Goal: Information Seeking & Learning: Find specific page/section

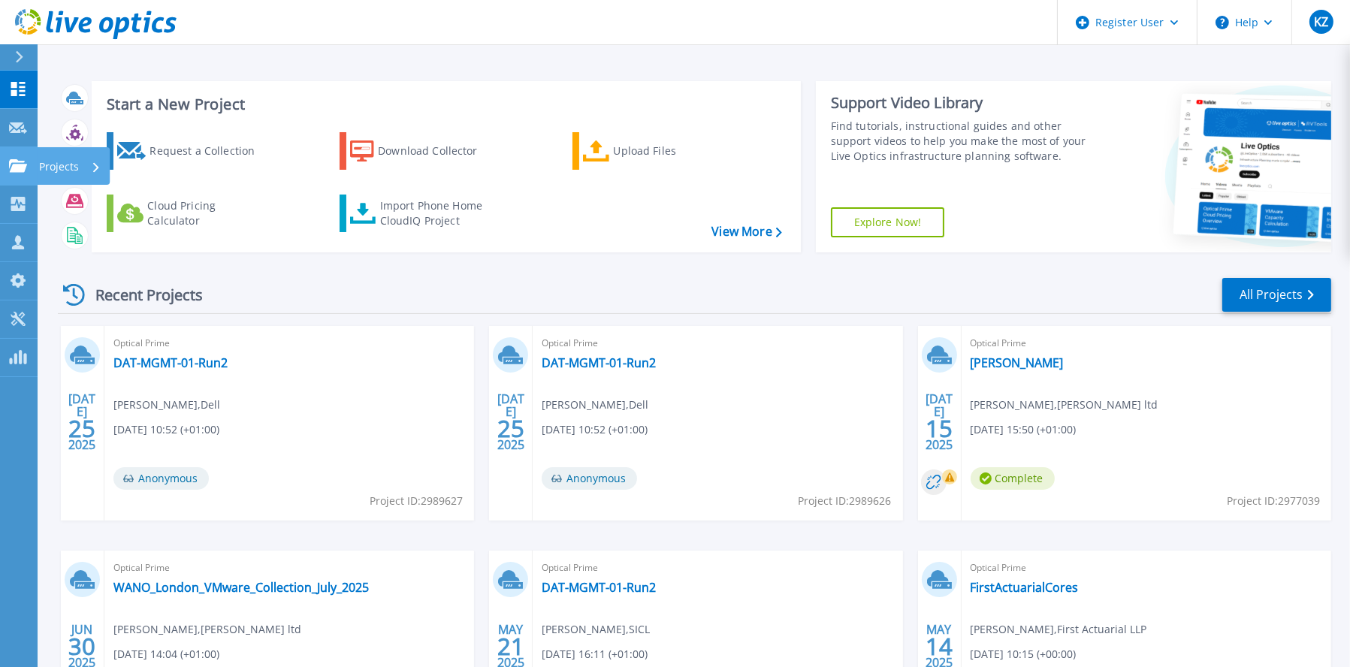
click at [74, 160] on p "Projects" at bounding box center [59, 166] width 40 height 39
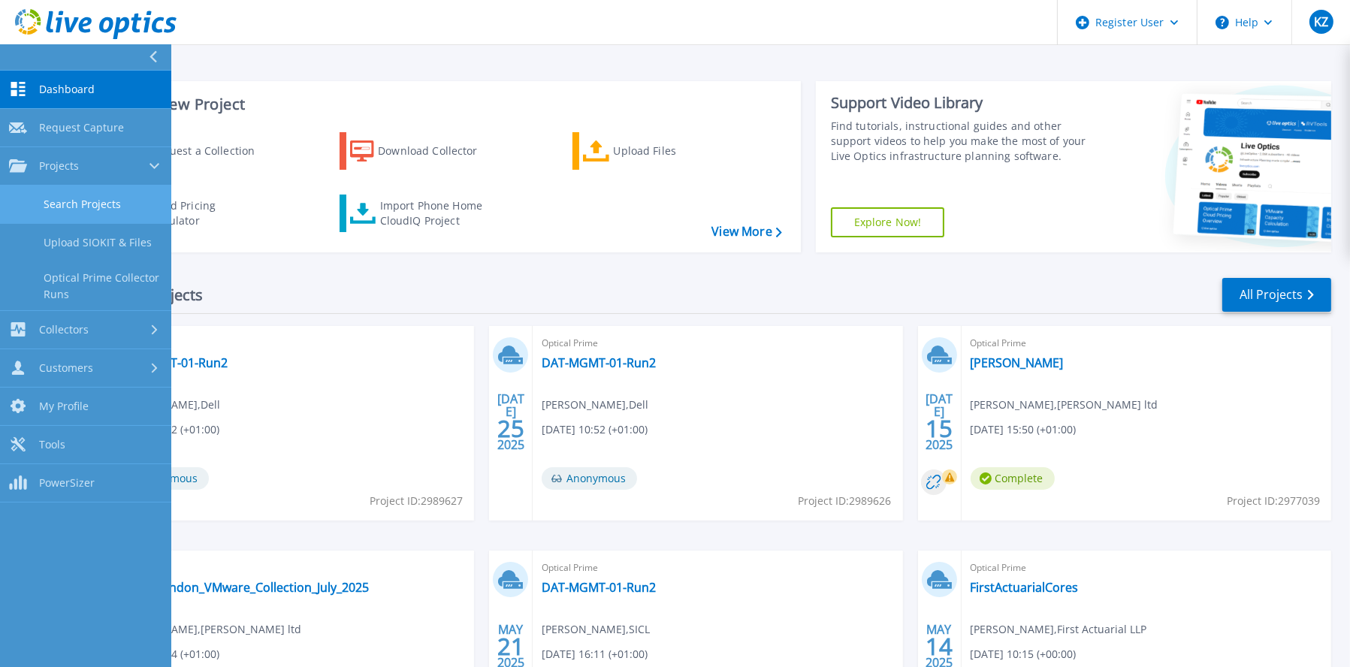
click at [93, 201] on link "Search Projects" at bounding box center [85, 205] width 171 height 38
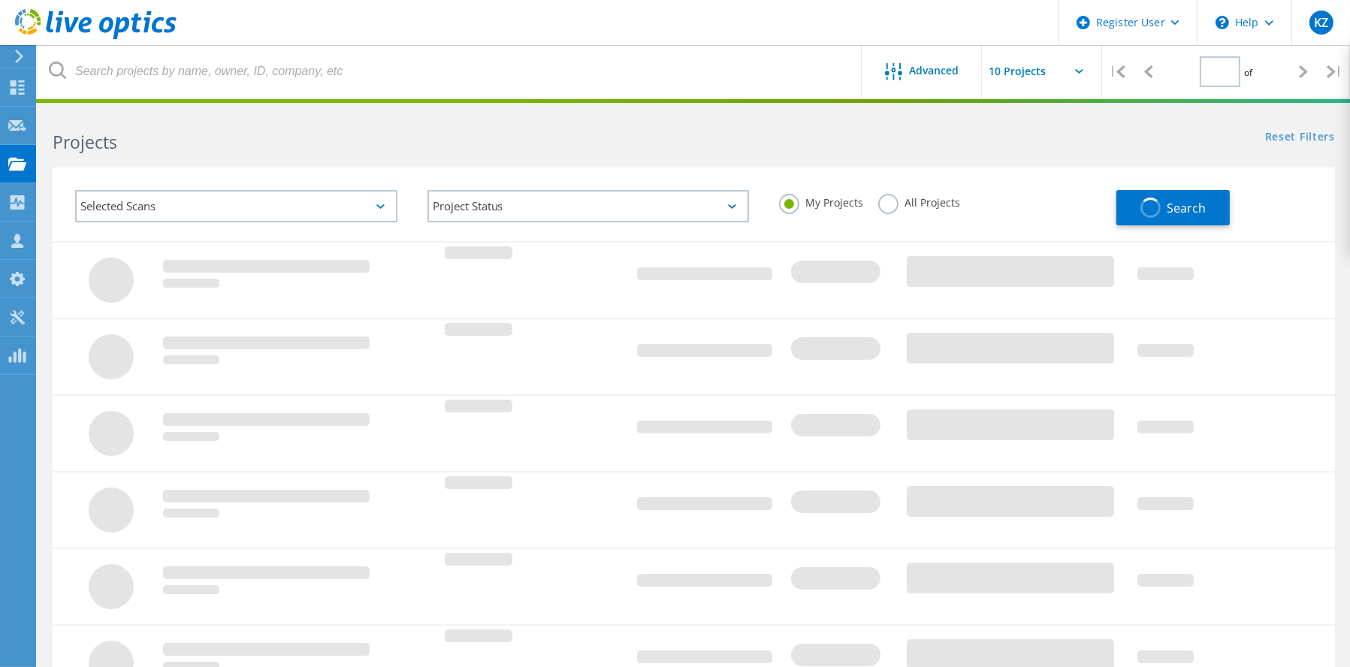
type input "1"
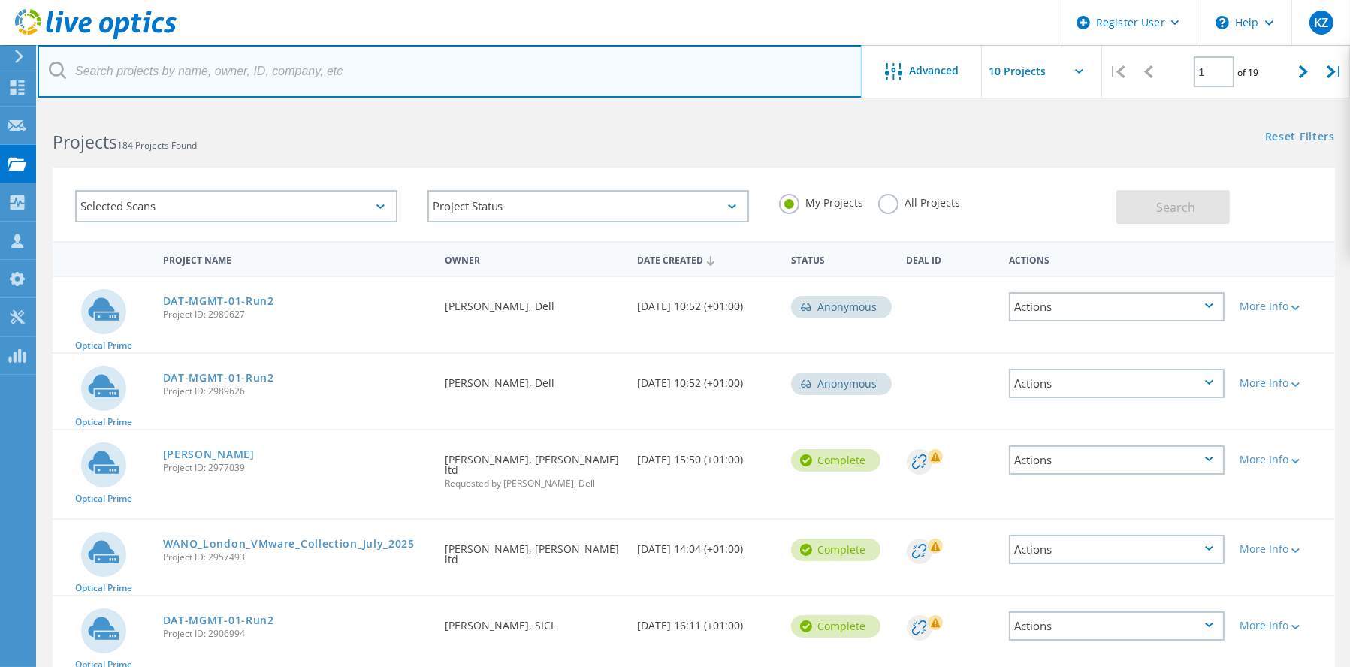
click at [246, 81] on input "text" at bounding box center [450, 71] width 825 height 53
paste input "2827329"
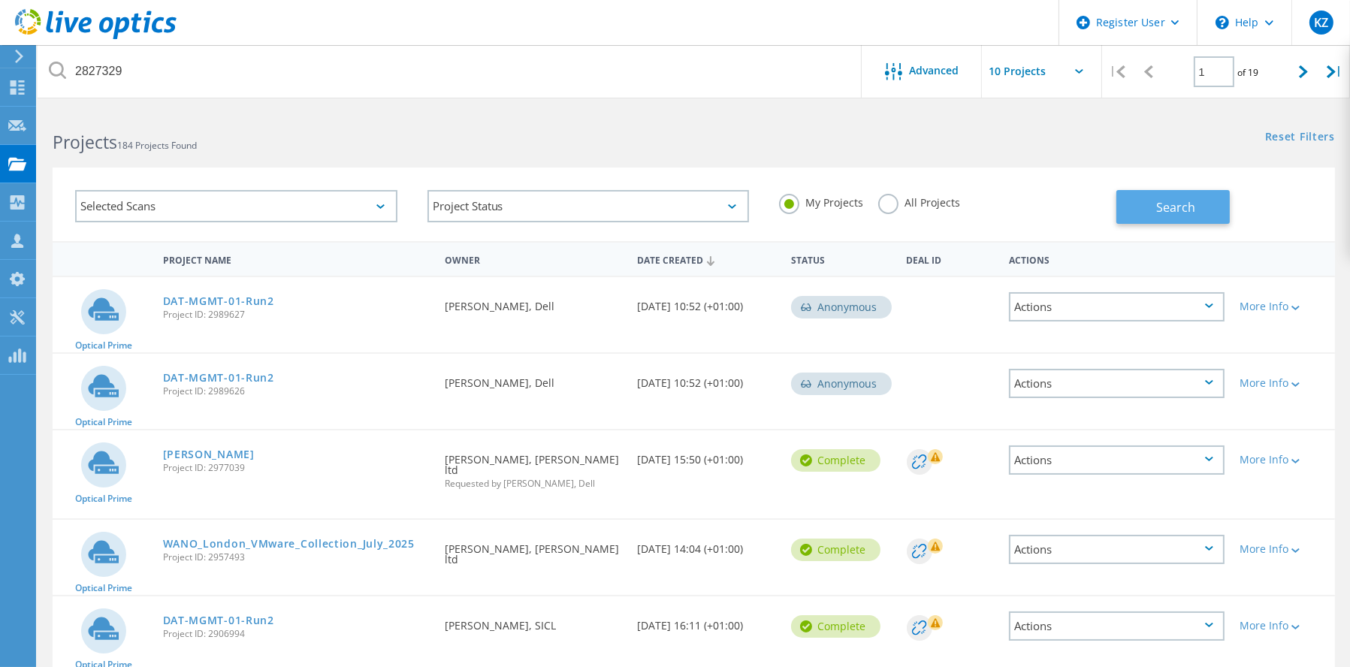
click at [1161, 204] on span "Search" at bounding box center [1175, 207] width 39 height 17
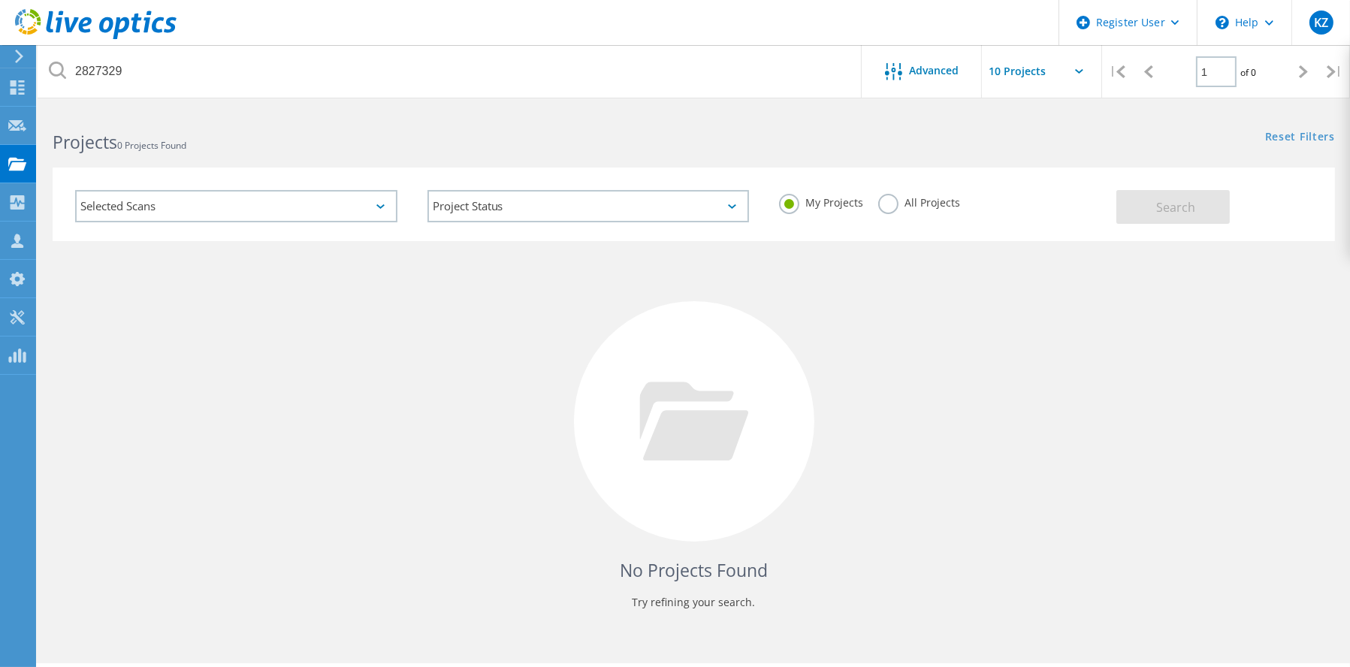
click at [889, 206] on label "All Projects" at bounding box center [919, 201] width 82 height 14
click at [0, 0] on input "All Projects" at bounding box center [0, 0] width 0 height 0
click at [223, 207] on div "Selected Scans" at bounding box center [236, 206] width 322 height 32
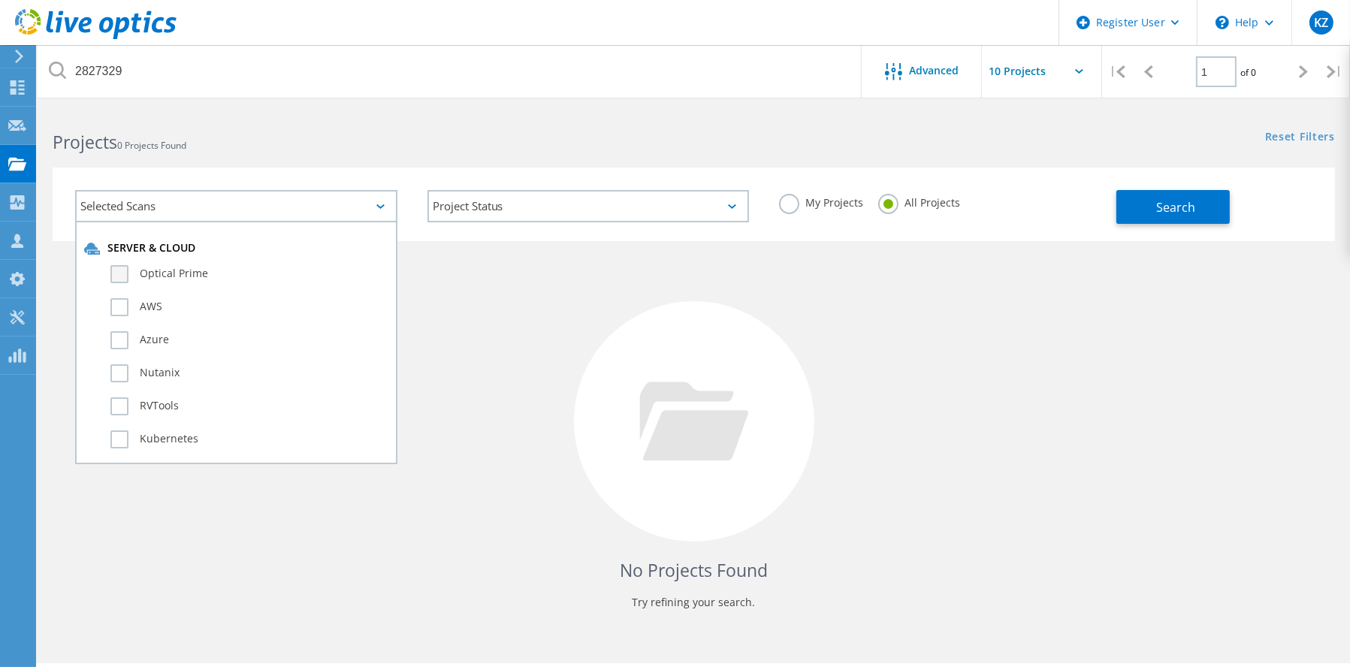
click at [117, 276] on label "Optical Prime" at bounding box center [249, 274] width 278 height 18
click at [0, 0] on input "Optical Prime" at bounding box center [0, 0] width 0 height 0
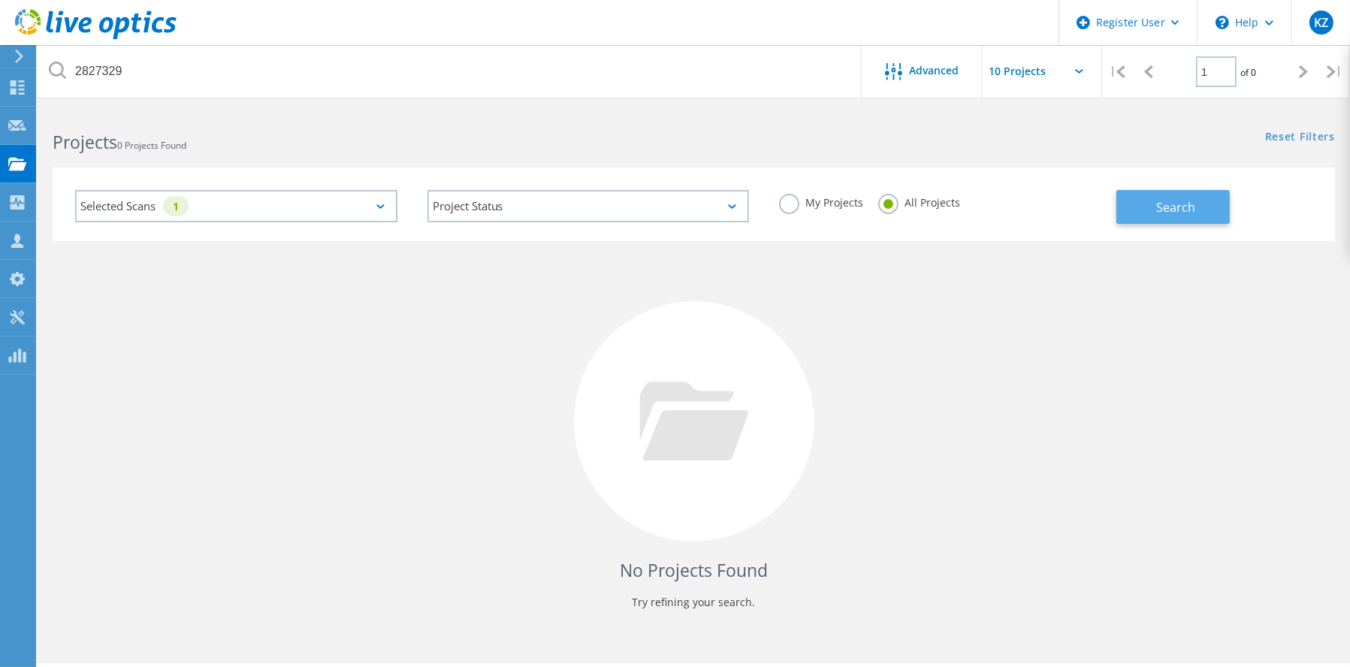
click at [1167, 208] on span "Search" at bounding box center [1175, 207] width 39 height 17
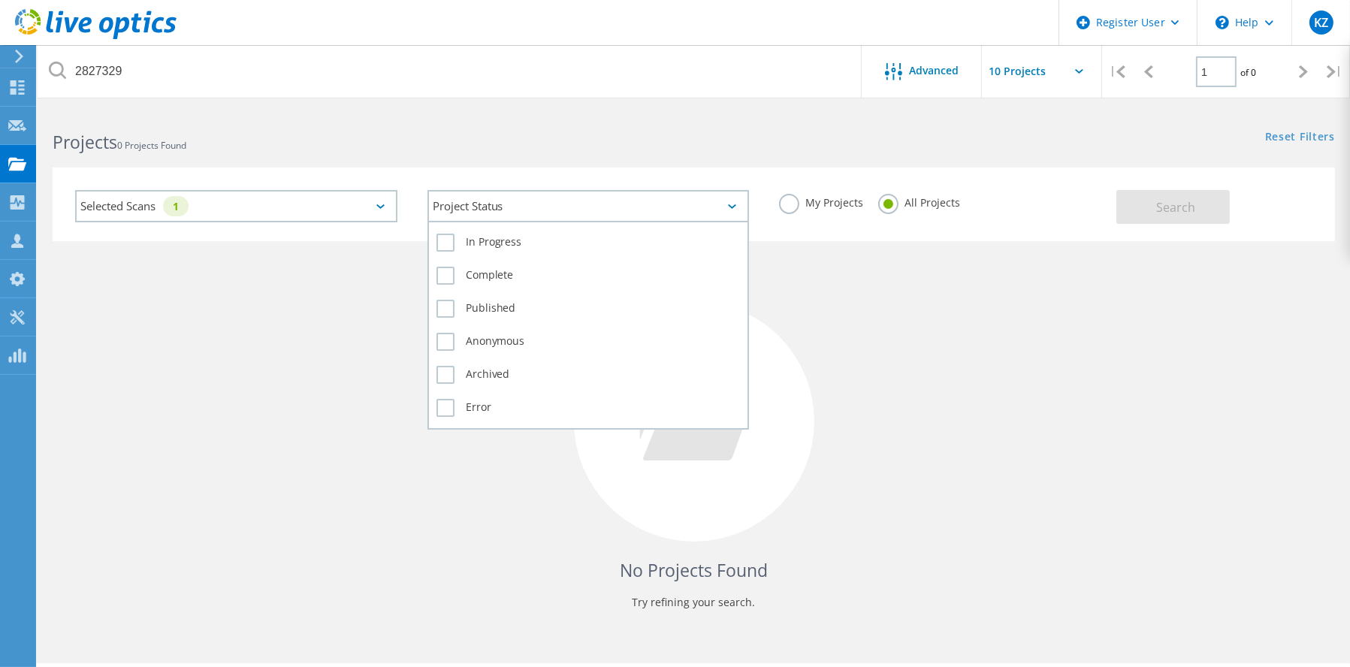
click at [651, 204] on div "Project Status" at bounding box center [588, 206] width 322 height 32
click at [433, 276] on div "In Progress Complete Published Anonymous Archived Error" at bounding box center [588, 325] width 322 height 209
click at [444, 276] on label "Complete" at bounding box center [588, 276] width 304 height 18
click at [0, 0] on input "Complete" at bounding box center [0, 0] width 0 height 0
click at [449, 245] on label "In Progress" at bounding box center [588, 243] width 304 height 18
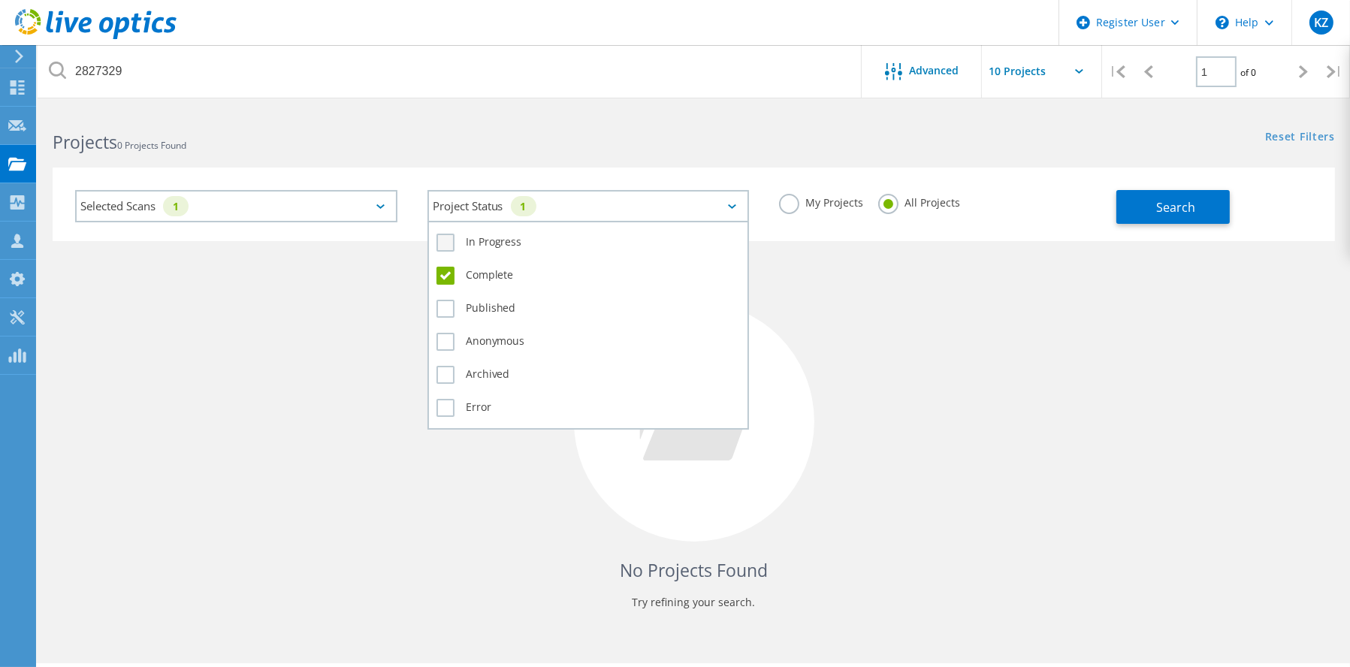
click at [0, 0] on input "In Progress" at bounding box center [0, 0] width 0 height 0
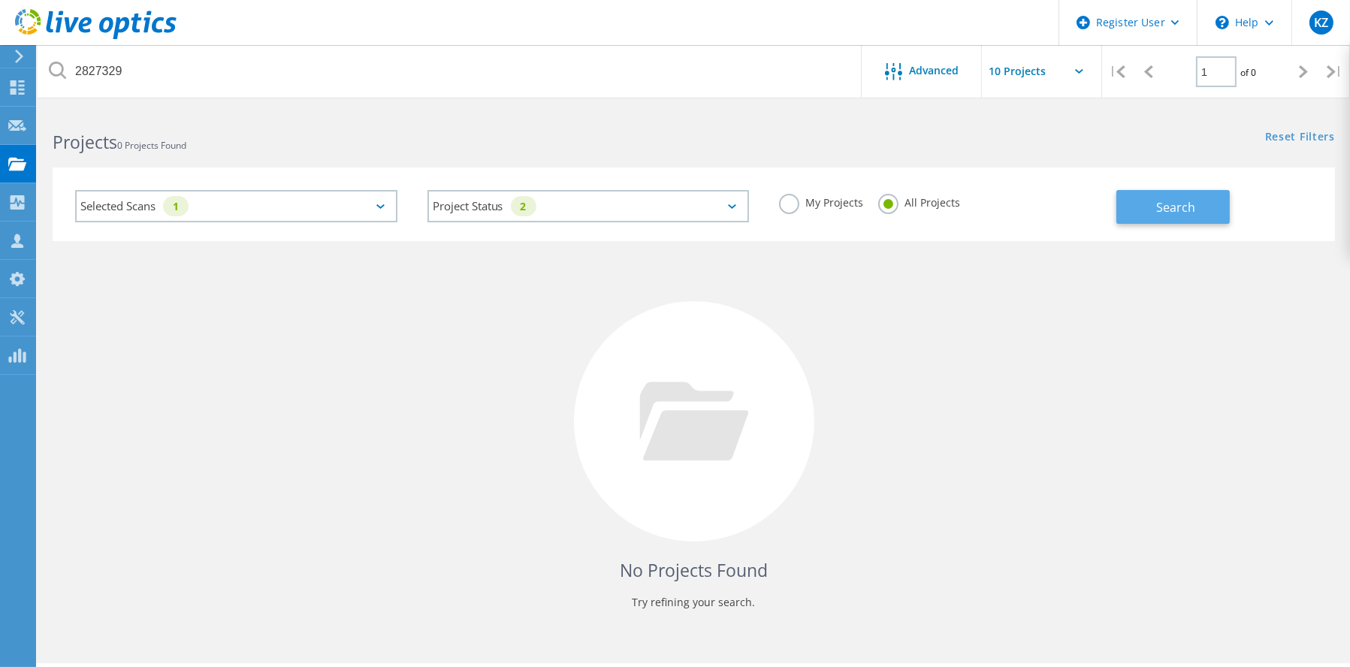
click at [1189, 204] on span "Search" at bounding box center [1175, 207] width 39 height 17
click at [288, 198] on div "Selected Scans 1" at bounding box center [236, 206] width 322 height 32
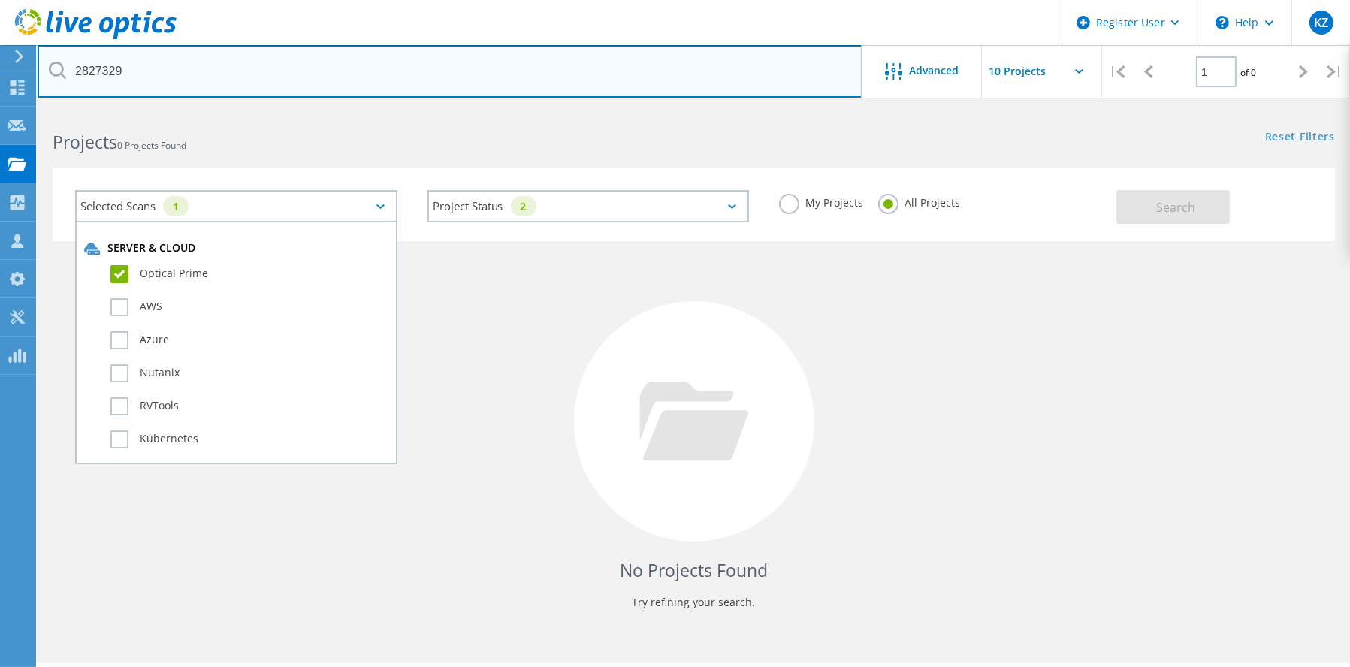
click at [175, 74] on input "2827329" at bounding box center [450, 71] width 825 height 53
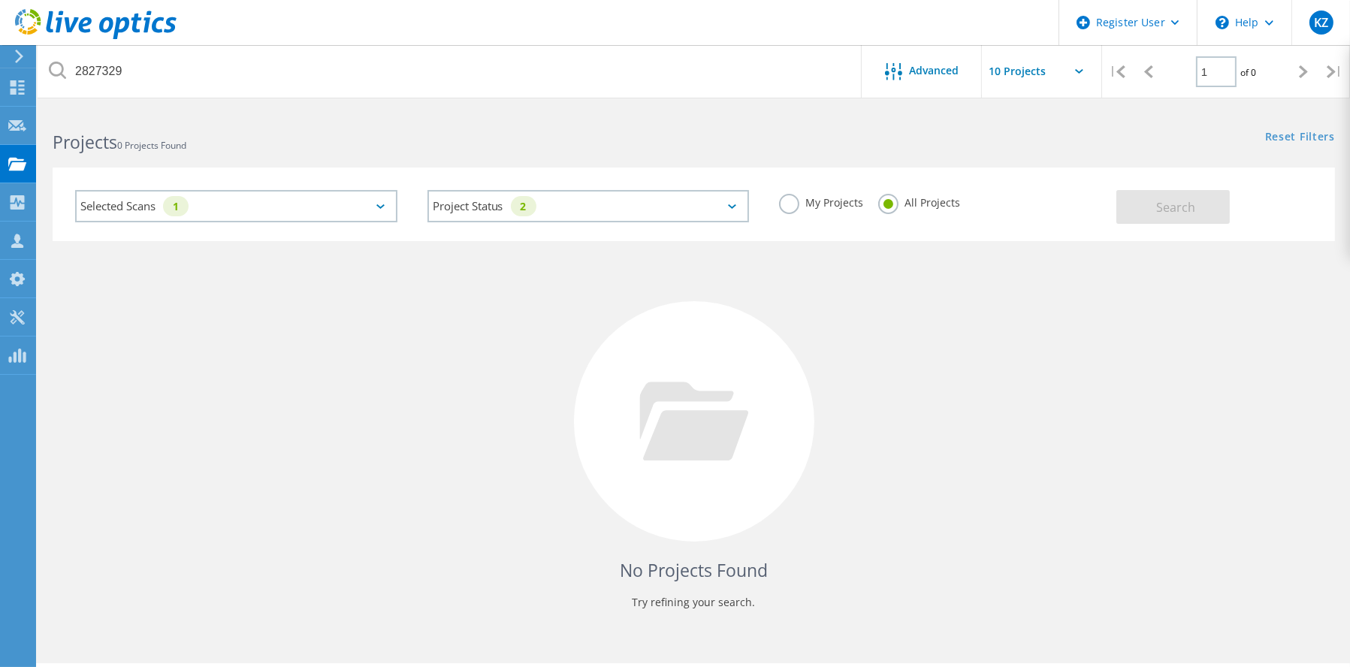
click at [784, 201] on label "My Projects" at bounding box center [821, 201] width 84 height 14
click at [0, 0] on input "My Projects" at bounding box center [0, 0] width 0 height 0
click at [889, 200] on label "All Projects" at bounding box center [919, 201] width 82 height 14
click at [0, 0] on input "All Projects" at bounding box center [0, 0] width 0 height 0
click at [240, 204] on div "Selected Scans 1" at bounding box center [236, 206] width 322 height 32
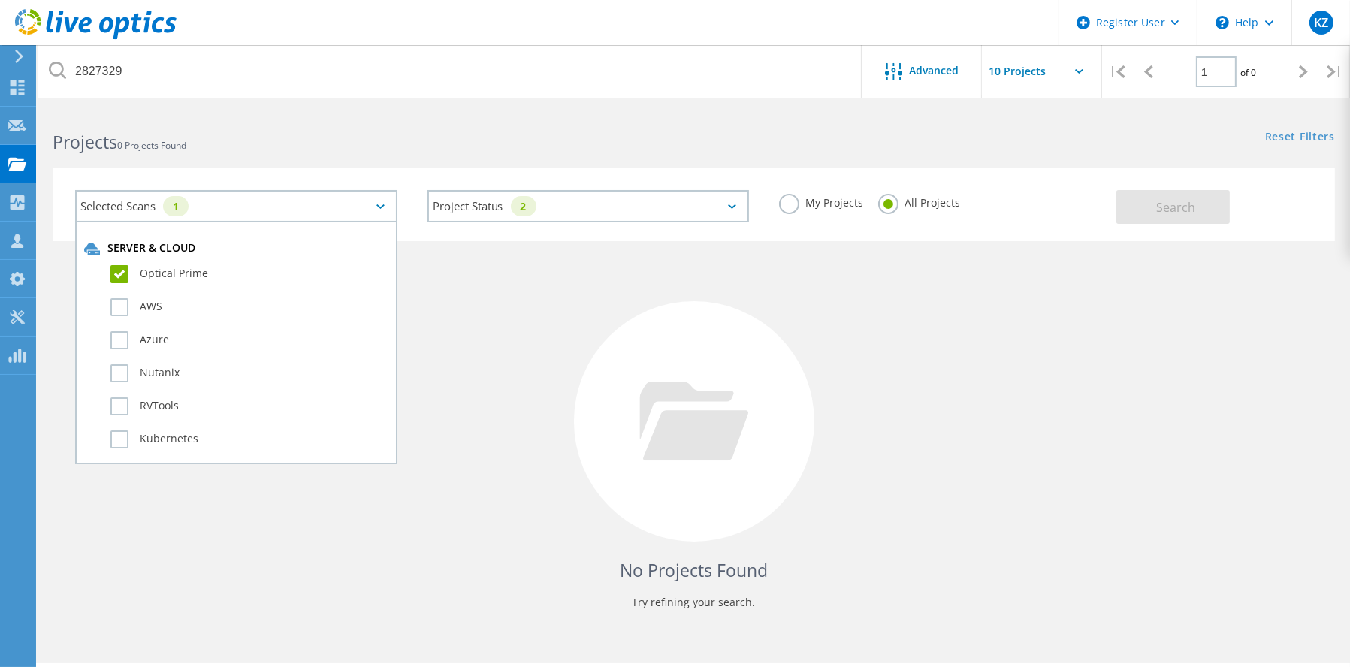
click at [239, 204] on div "Selected Scans 1" at bounding box center [236, 206] width 322 height 32
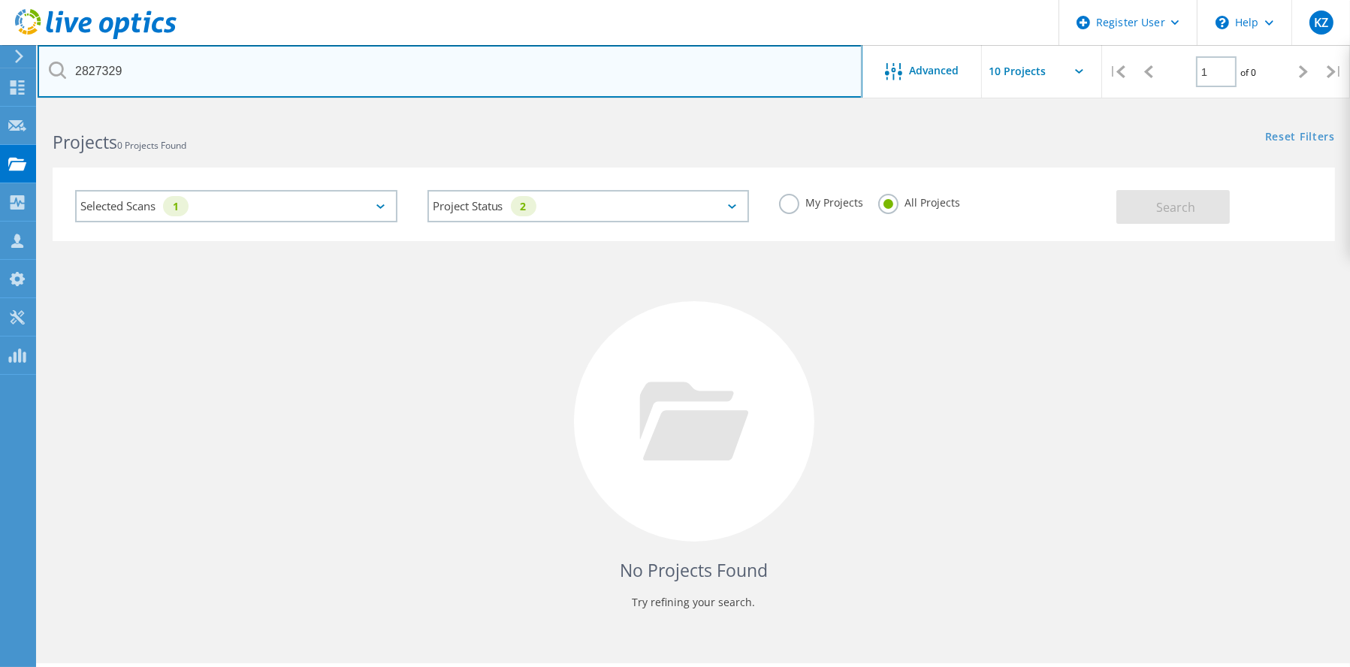
click at [77, 72] on input "2827329" at bounding box center [450, 71] width 825 height 53
type input "project id 2827329"
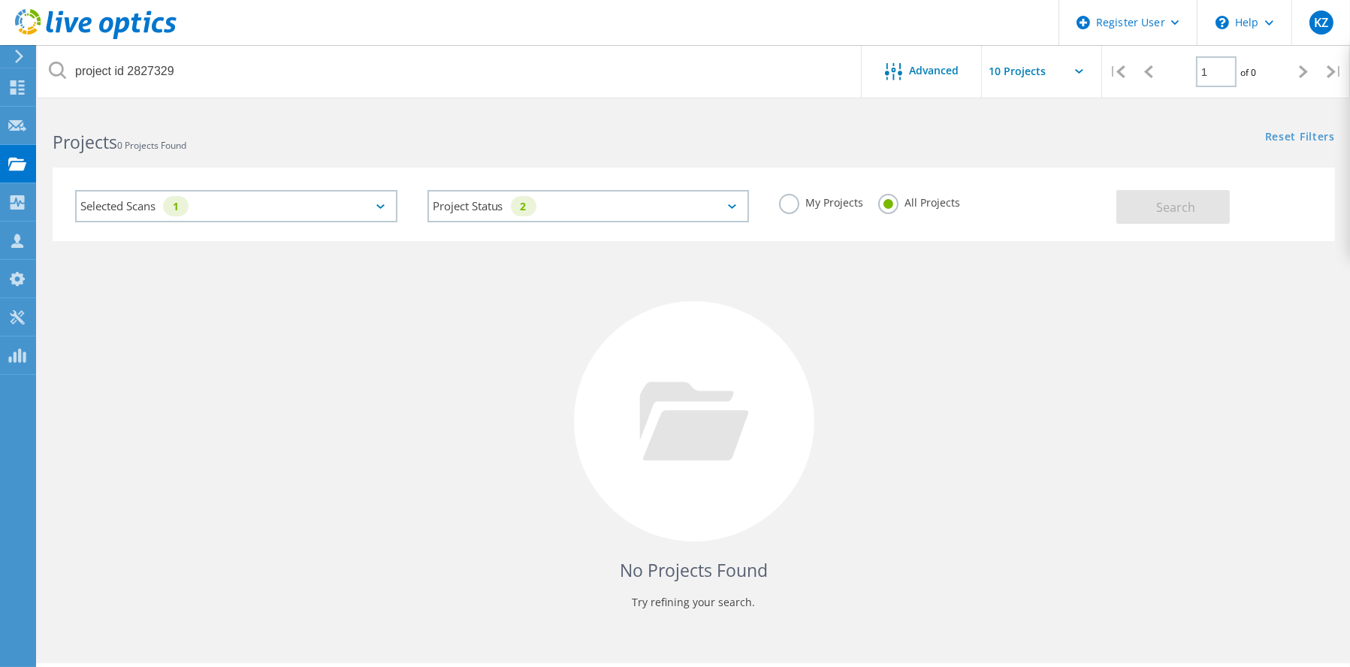
click at [784, 201] on label "My Projects" at bounding box center [821, 201] width 84 height 14
click at [0, 0] on input "My Projects" at bounding box center [0, 0] width 0 height 0
click at [894, 208] on label "All Projects" at bounding box center [919, 201] width 82 height 14
click at [0, 0] on input "All Projects" at bounding box center [0, 0] width 0 height 0
click at [237, 198] on div "Selected Scans 1" at bounding box center [236, 206] width 322 height 32
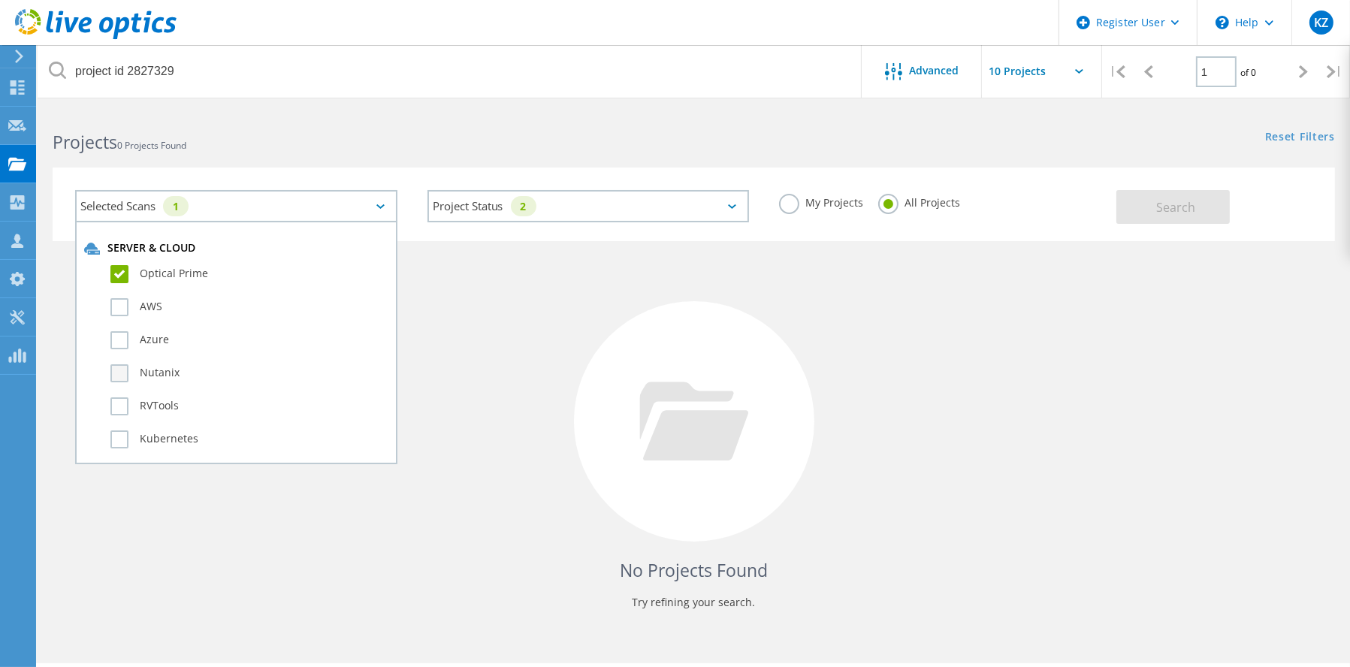
scroll to position [75, 0]
click at [121, 326] on label "RVTools" at bounding box center [249, 331] width 278 height 18
click at [0, 0] on input "RVTools" at bounding box center [0, 0] width 0 height 0
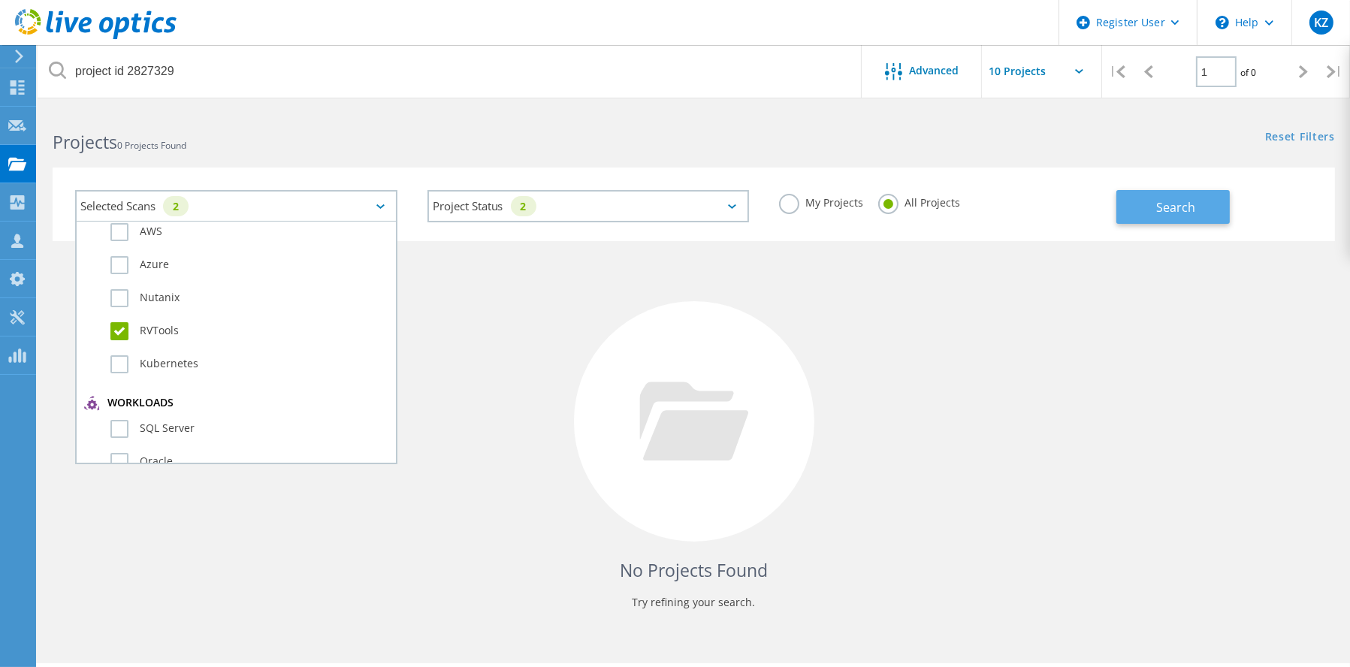
click at [1189, 202] on span "Search" at bounding box center [1175, 207] width 39 height 17
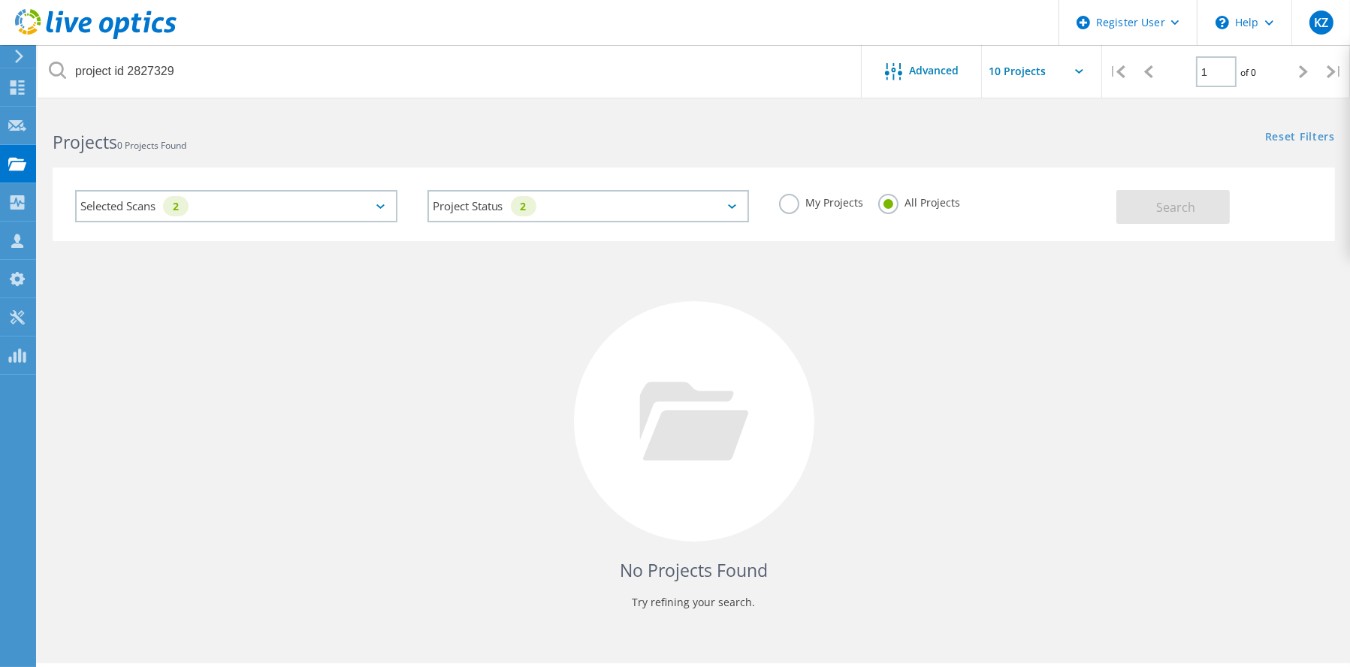
click at [295, 209] on div "Selected Scans 2" at bounding box center [236, 206] width 322 height 32
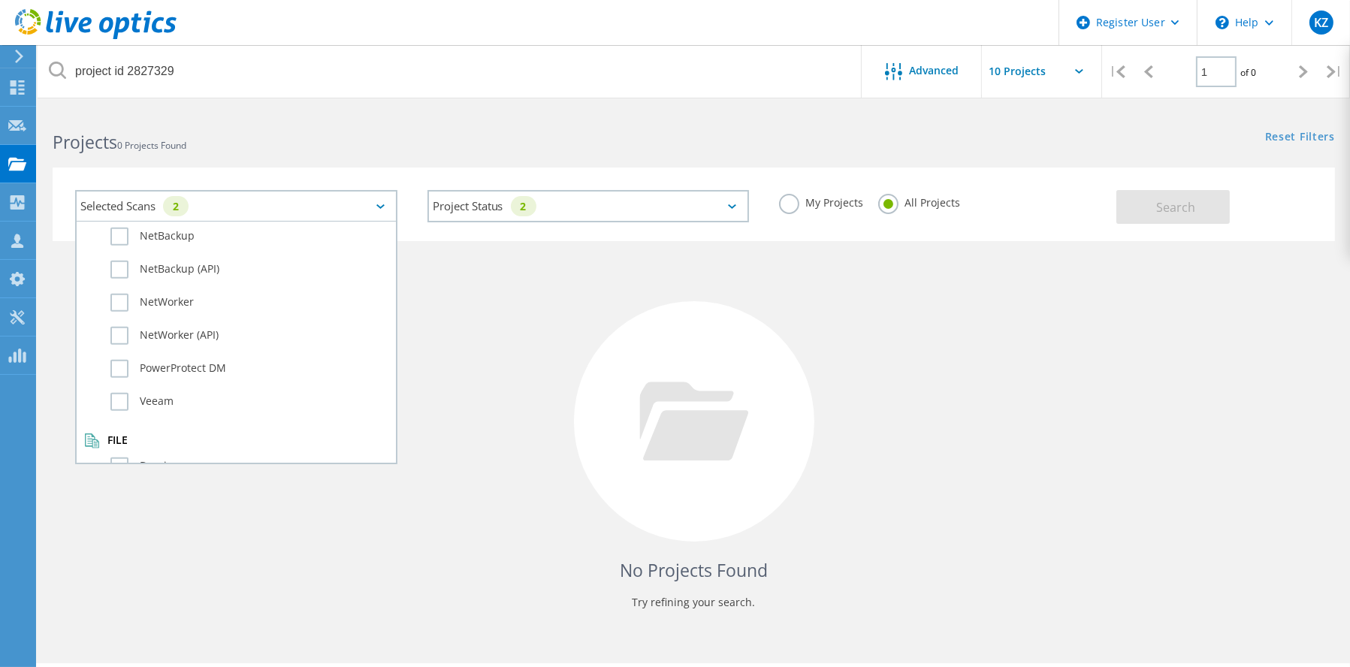
scroll to position [1049, 0]
click at [111, 433] on label "Dossier" at bounding box center [249, 442] width 278 height 18
click at [0, 0] on input "Dossier" at bounding box center [0, 0] width 0 height 0
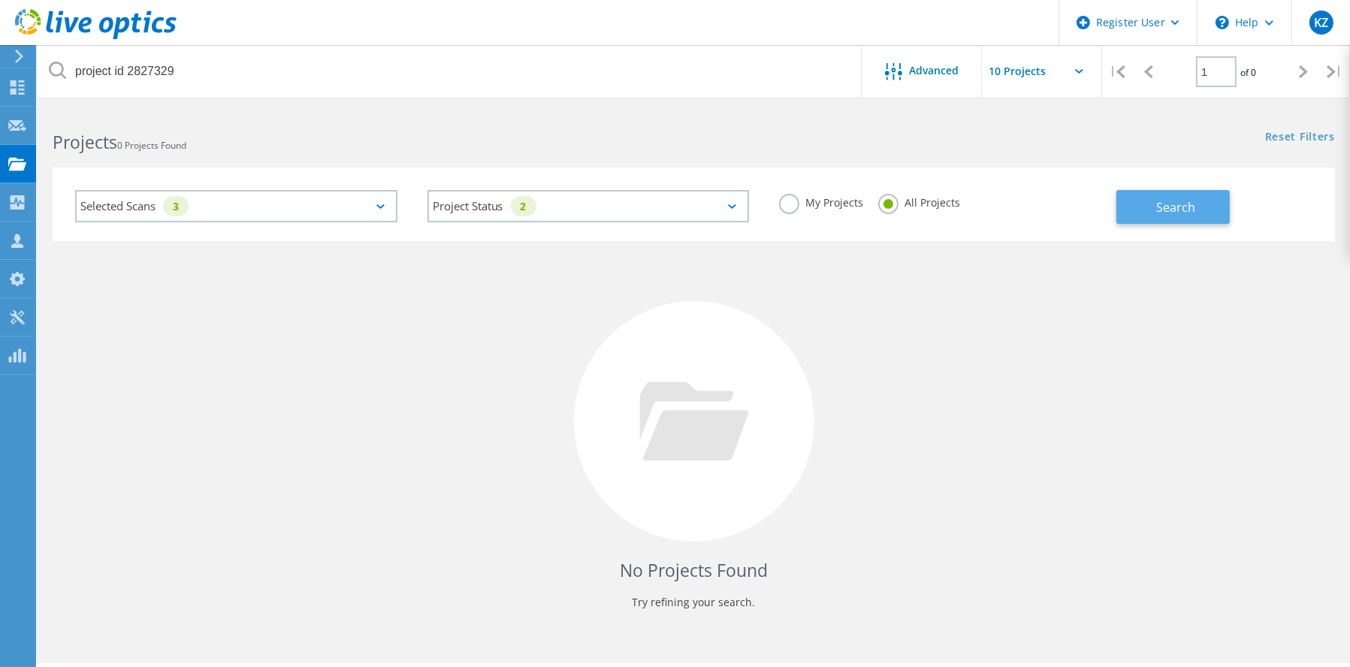
click at [1152, 210] on button "Search" at bounding box center [1172, 207] width 113 height 34
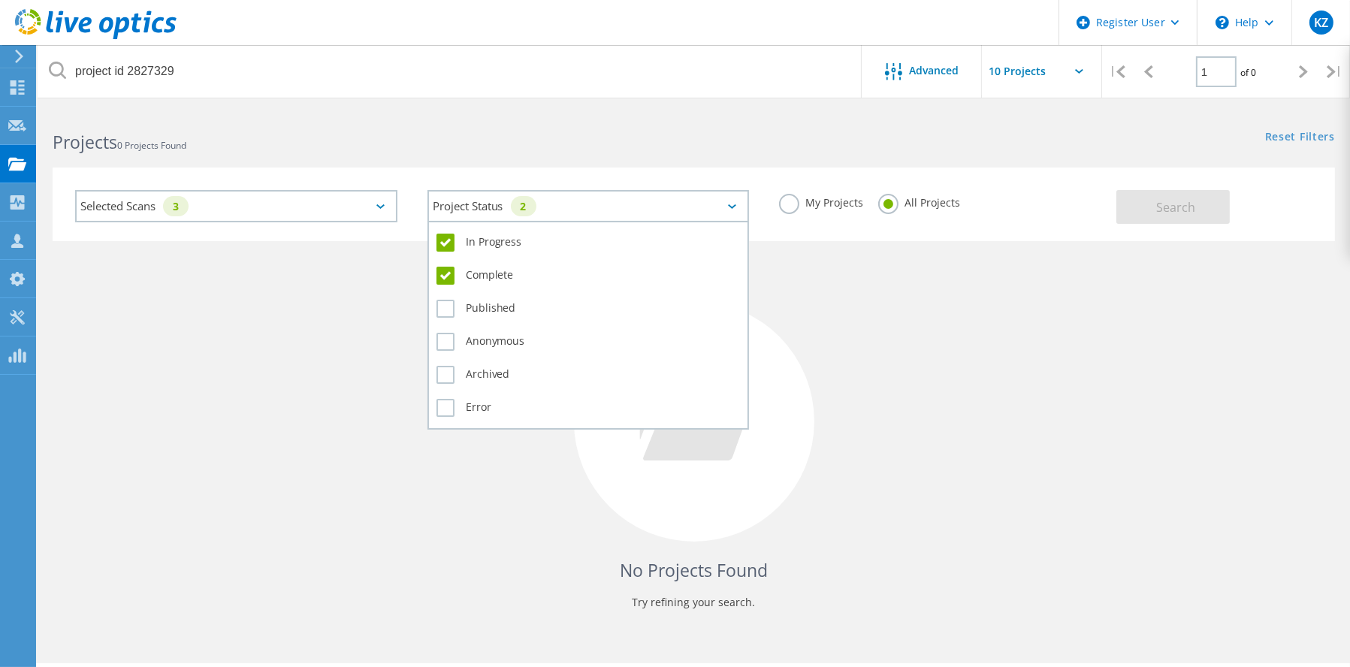
click at [525, 202] on div "2" at bounding box center [524, 206] width 26 height 20
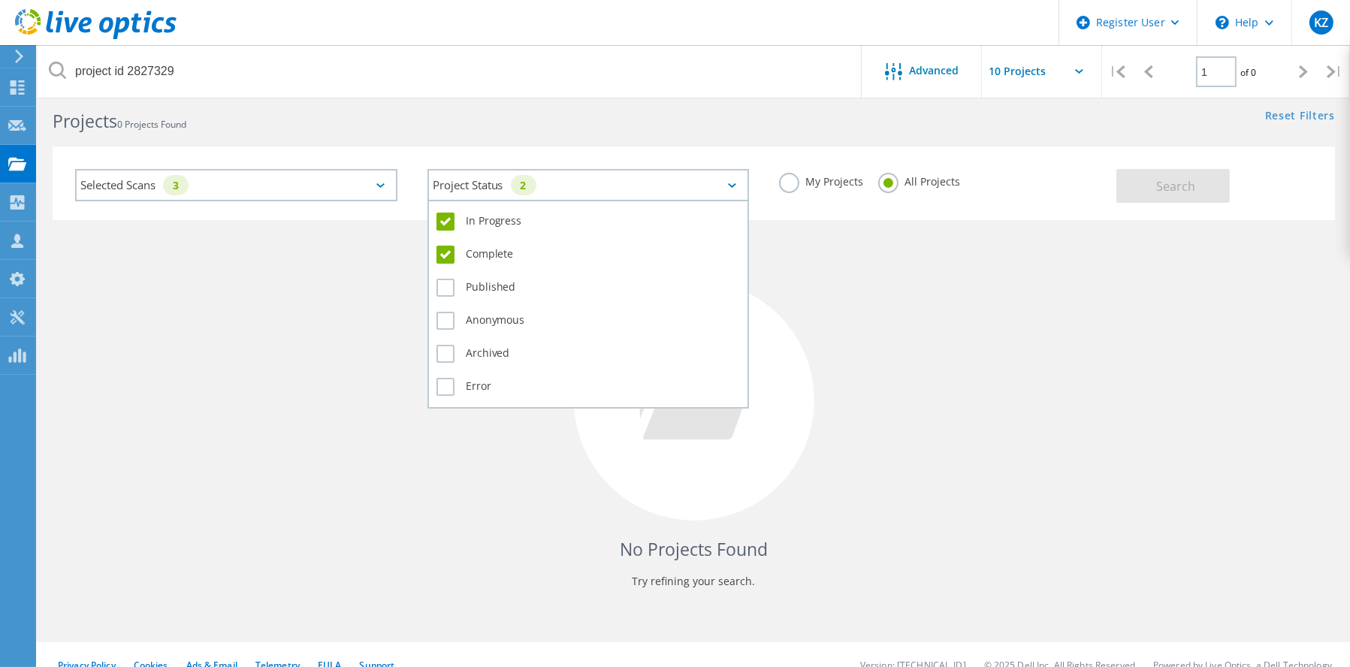
scroll to position [41, 0]
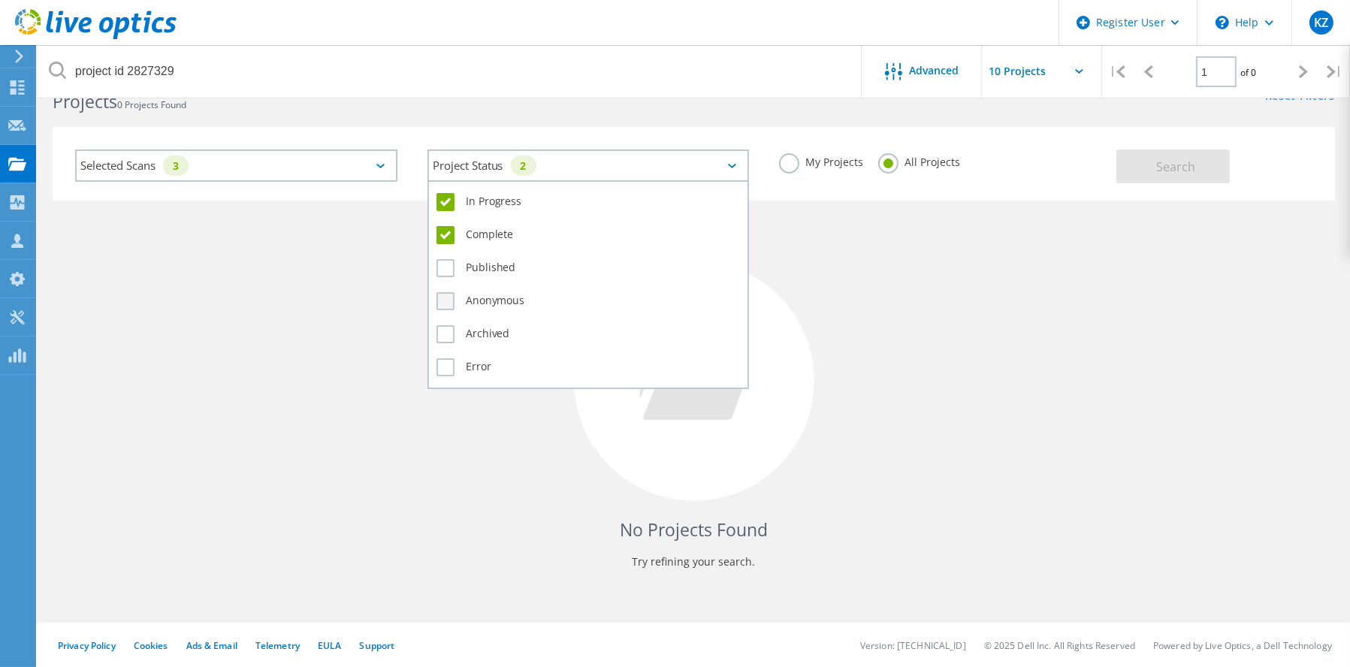
click at [439, 296] on label "Anonymous" at bounding box center [588, 301] width 304 height 18
click at [0, 0] on input "Anonymous" at bounding box center [0, 0] width 0 height 0
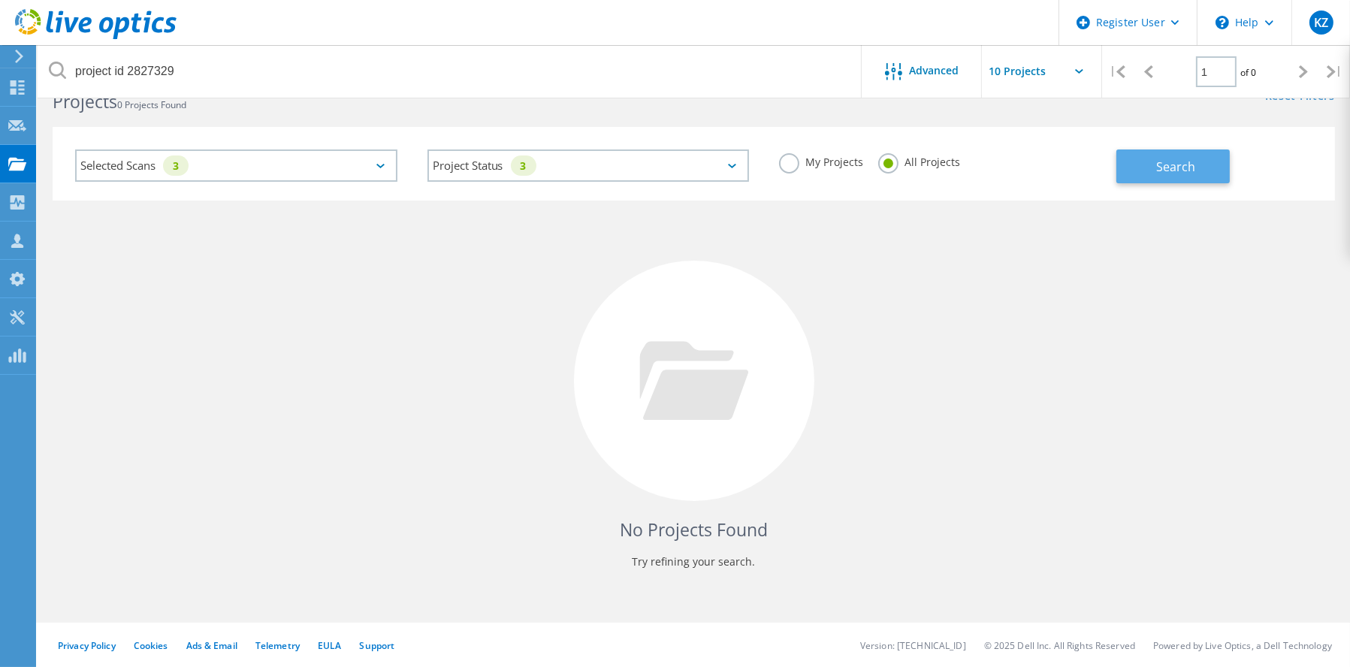
click at [1185, 159] on span "Search" at bounding box center [1175, 167] width 39 height 17
click at [277, 164] on div "Selected Scans 3" at bounding box center [236, 165] width 322 height 32
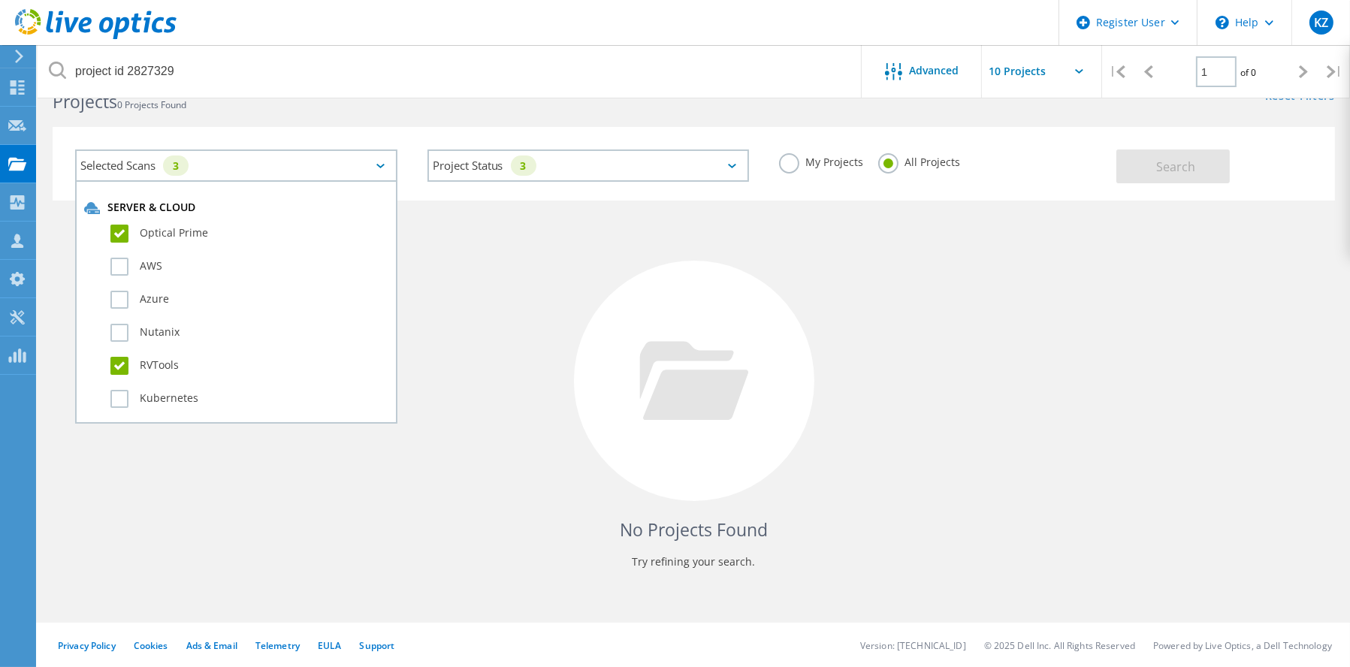
click at [119, 364] on label "RVTools" at bounding box center [249, 366] width 278 height 18
click at [0, 0] on input "RVTools" at bounding box center [0, 0] width 0 height 0
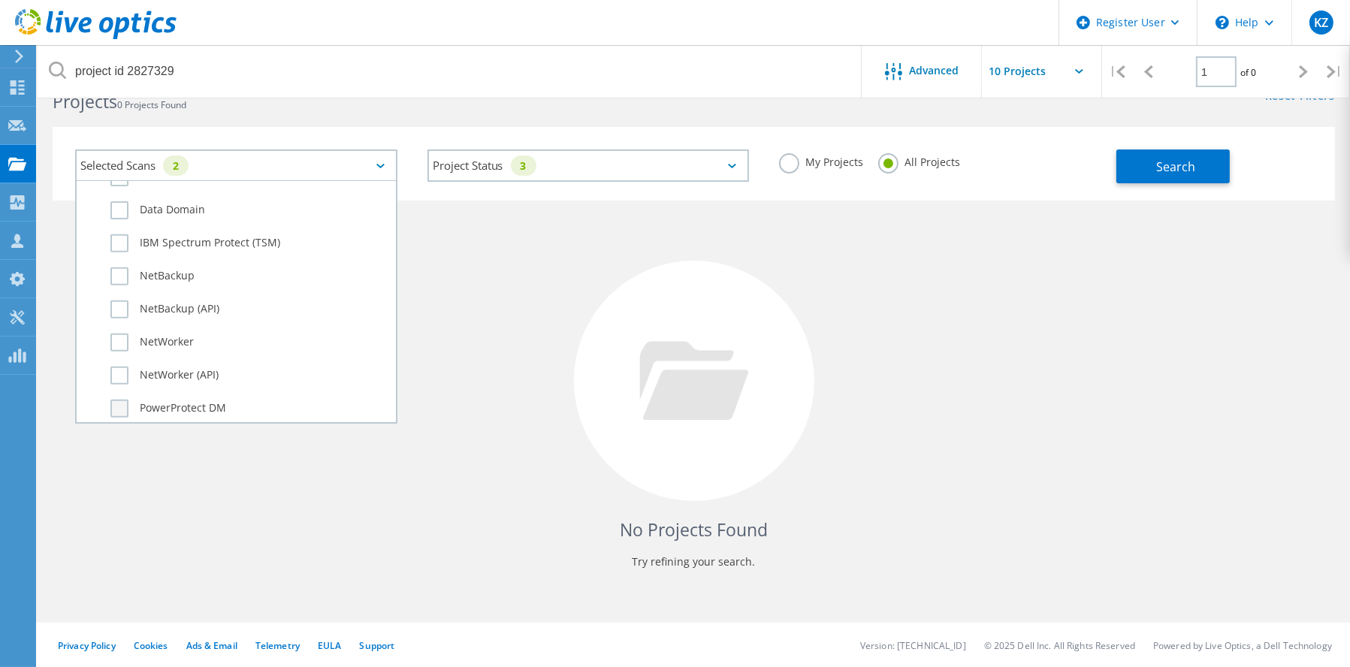
scroll to position [1049, 0]
click at [113, 396] on label "Dossier" at bounding box center [249, 401] width 278 height 18
click at [0, 0] on input "Dossier" at bounding box center [0, 0] width 0 height 0
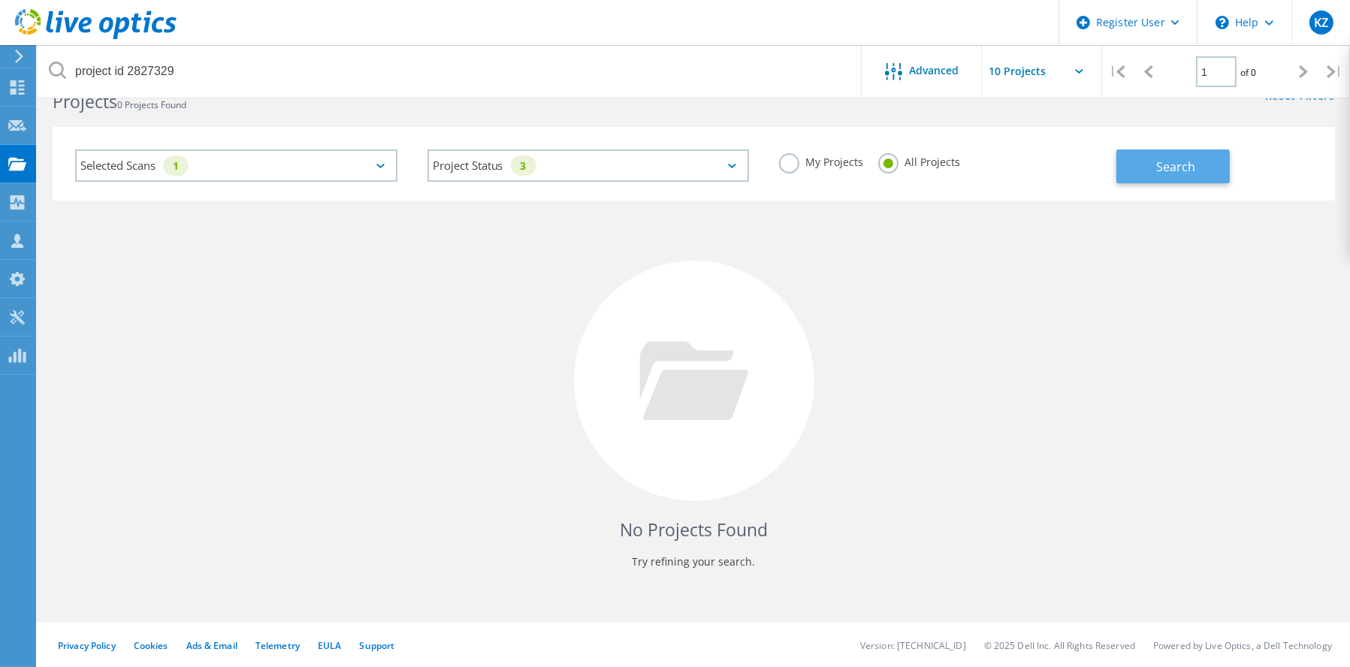
click at [1188, 160] on span "Search" at bounding box center [1175, 167] width 39 height 17
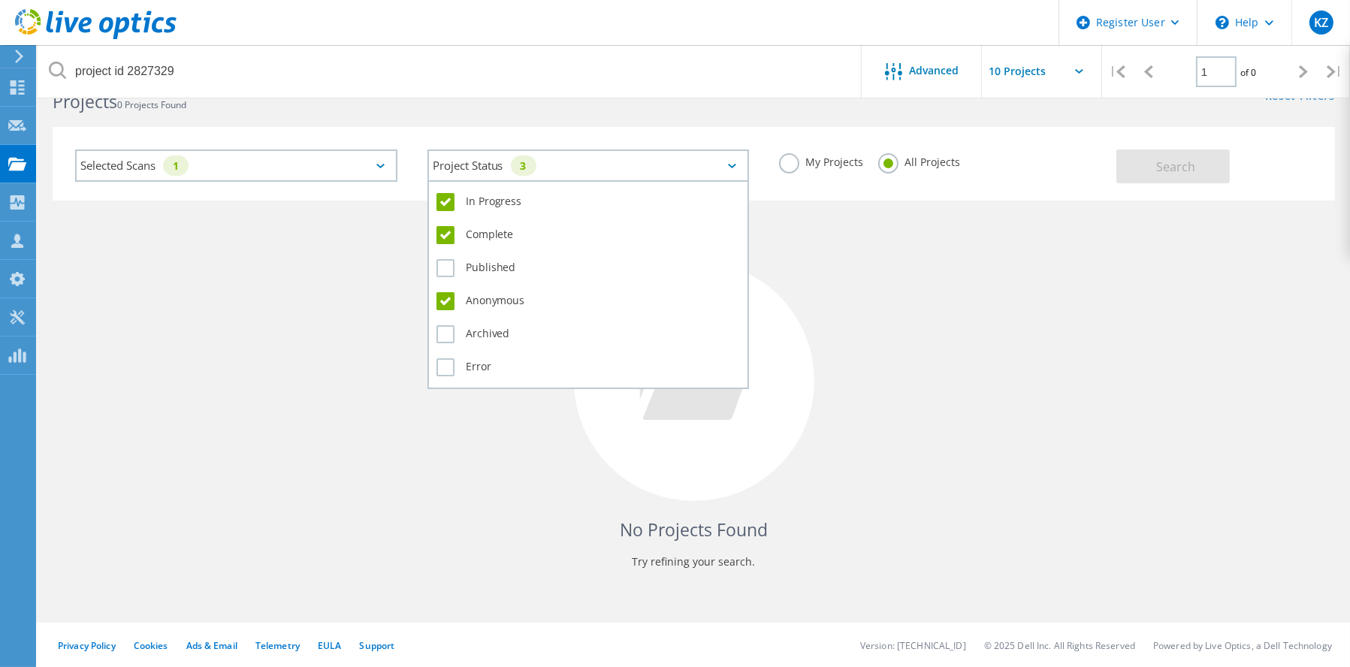
click at [536, 166] on div "3" at bounding box center [524, 165] width 26 height 20
click at [448, 198] on label "In Progress" at bounding box center [588, 202] width 304 height 18
click at [0, 0] on input "In Progress" at bounding box center [0, 0] width 0 height 0
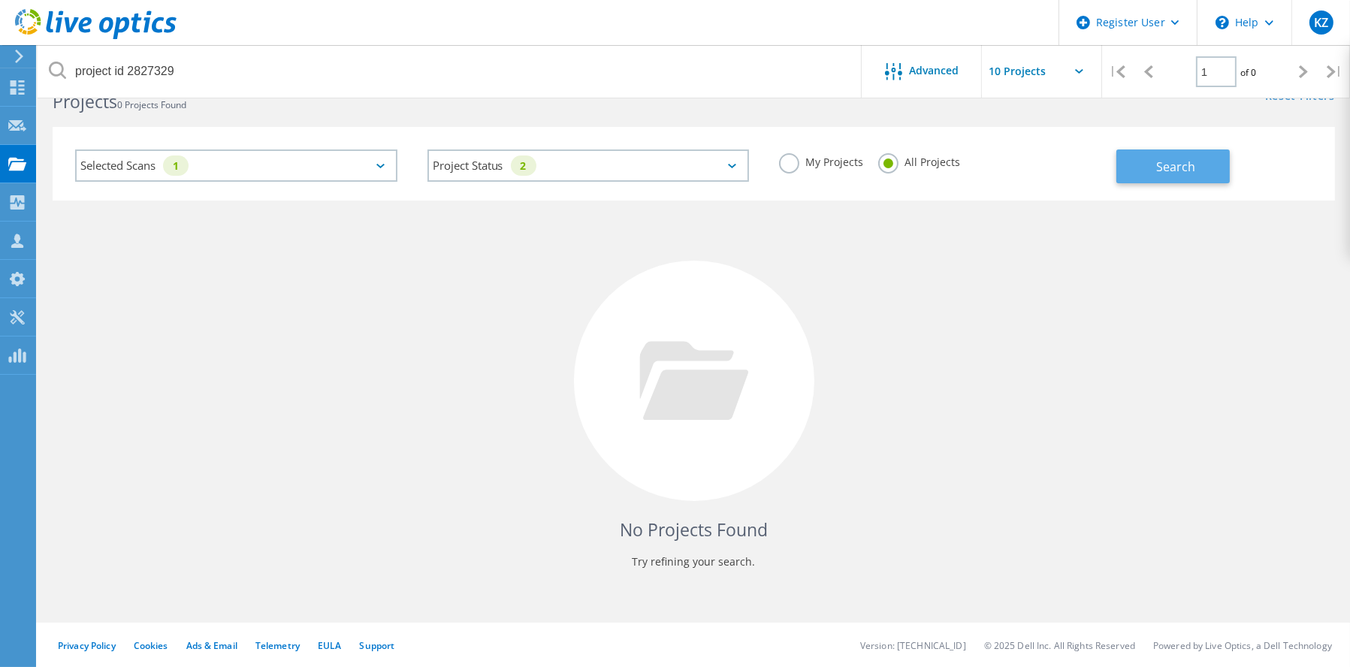
click at [1191, 170] on span "Search" at bounding box center [1175, 167] width 39 height 17
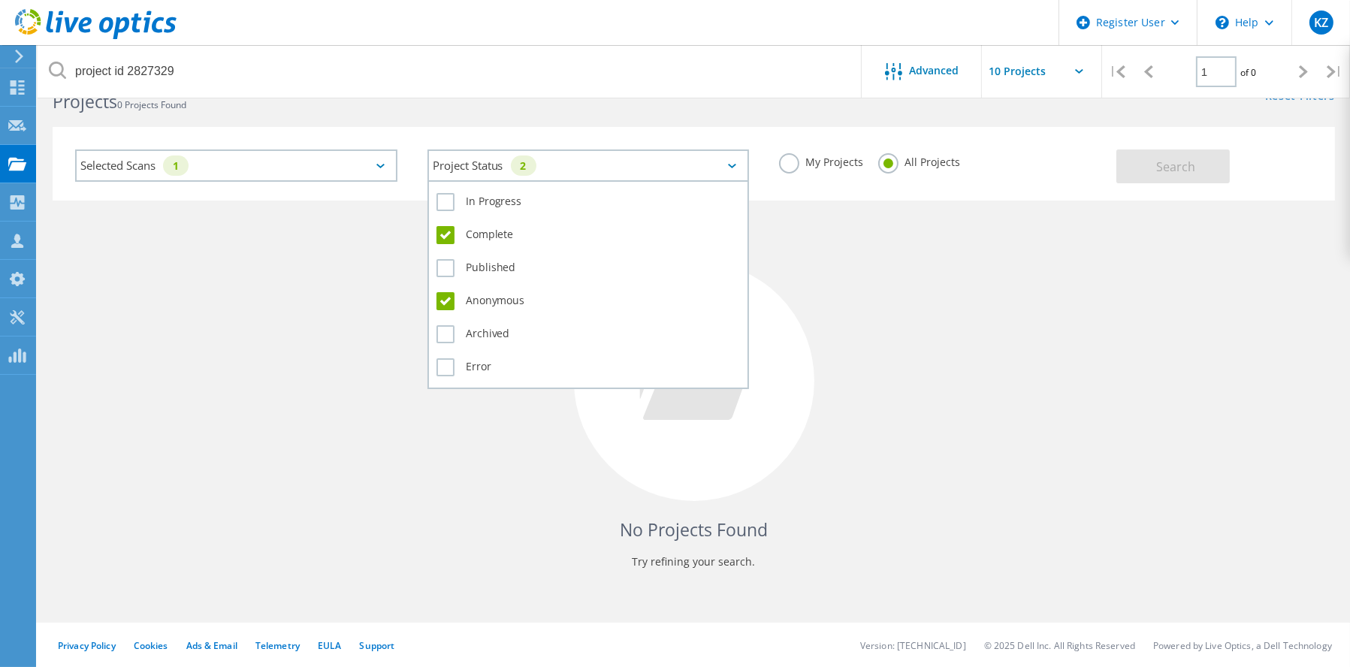
click at [526, 168] on div "2" at bounding box center [524, 165] width 26 height 20
click at [443, 327] on label "Archived" at bounding box center [588, 334] width 304 height 18
click at [0, 0] on input "Archived" at bounding box center [0, 0] width 0 height 0
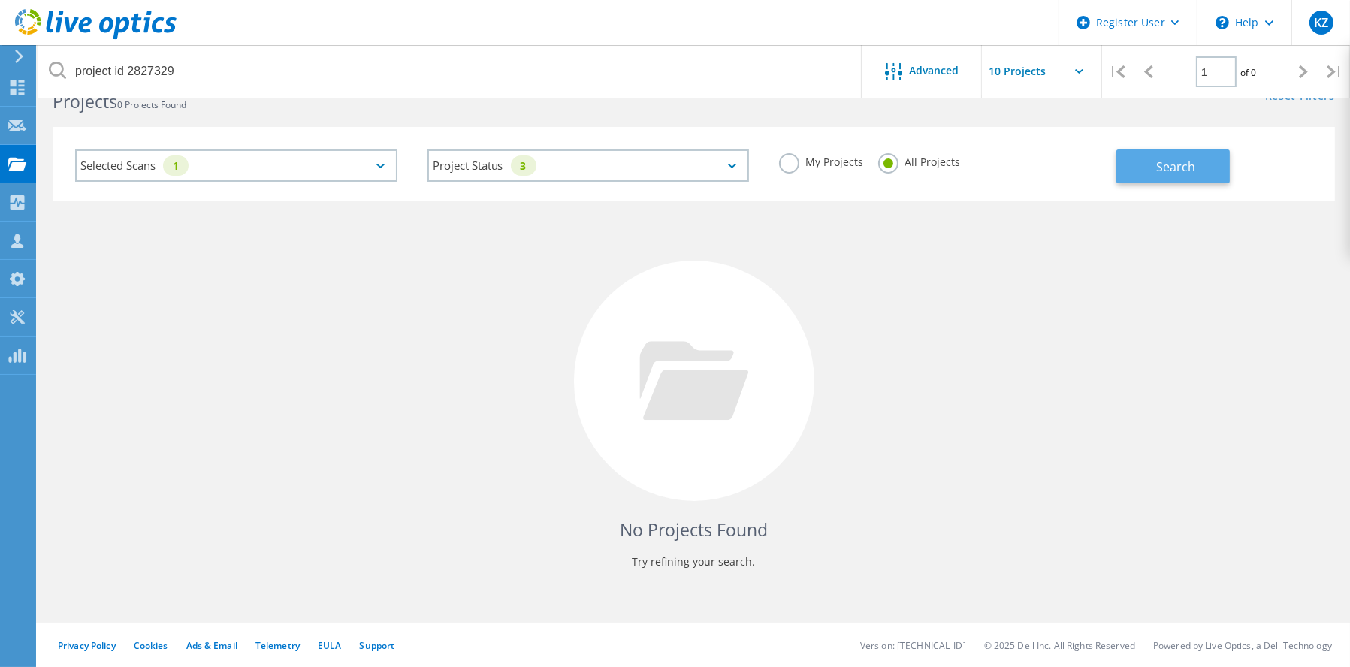
click at [1164, 170] on span "Search" at bounding box center [1175, 167] width 39 height 17
click at [267, 167] on div "Selected Scans 1" at bounding box center [236, 165] width 322 height 32
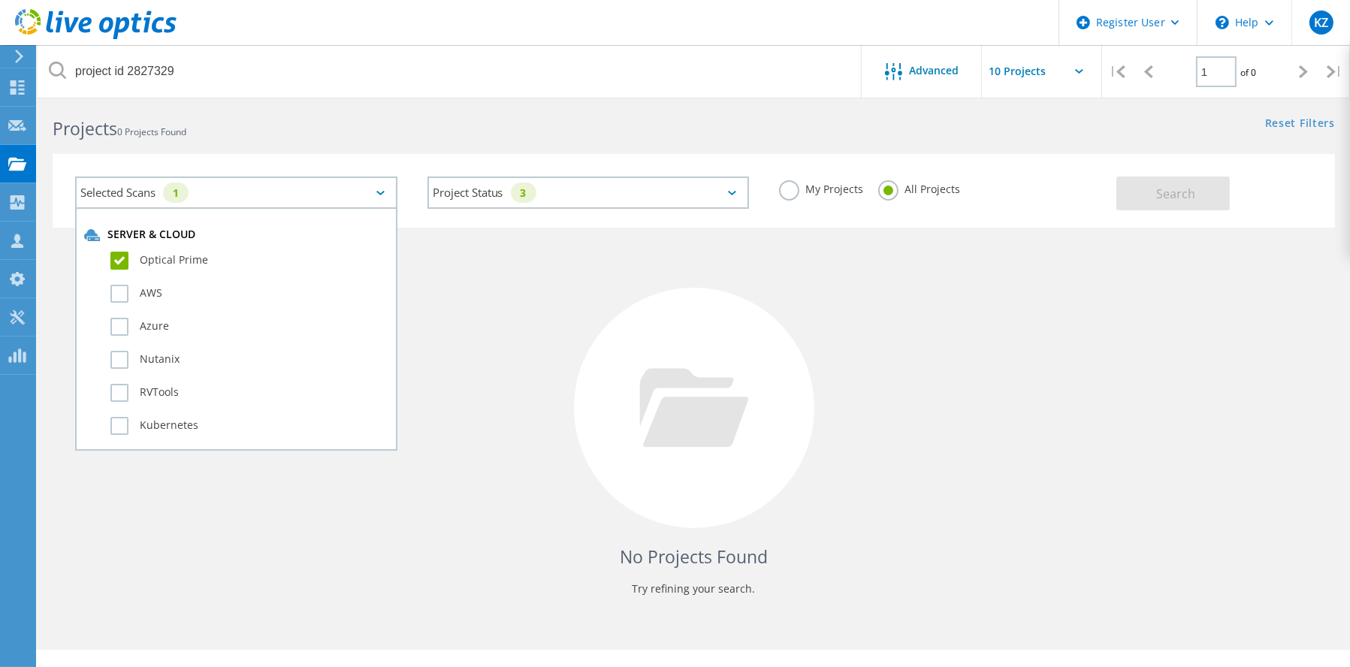
scroll to position [0, 0]
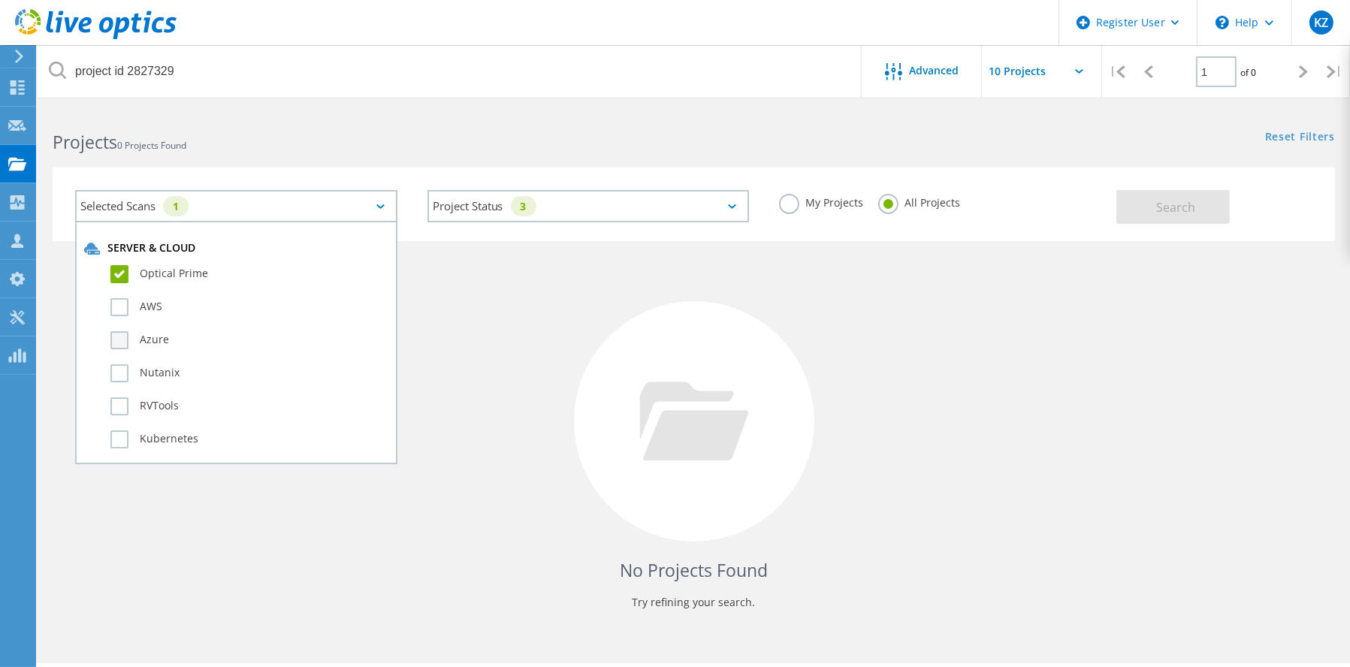
click at [119, 340] on label "Azure" at bounding box center [249, 340] width 278 height 18
click at [0, 0] on input "Azure" at bounding box center [0, 0] width 0 height 0
click at [1168, 200] on span "Search" at bounding box center [1175, 207] width 39 height 17
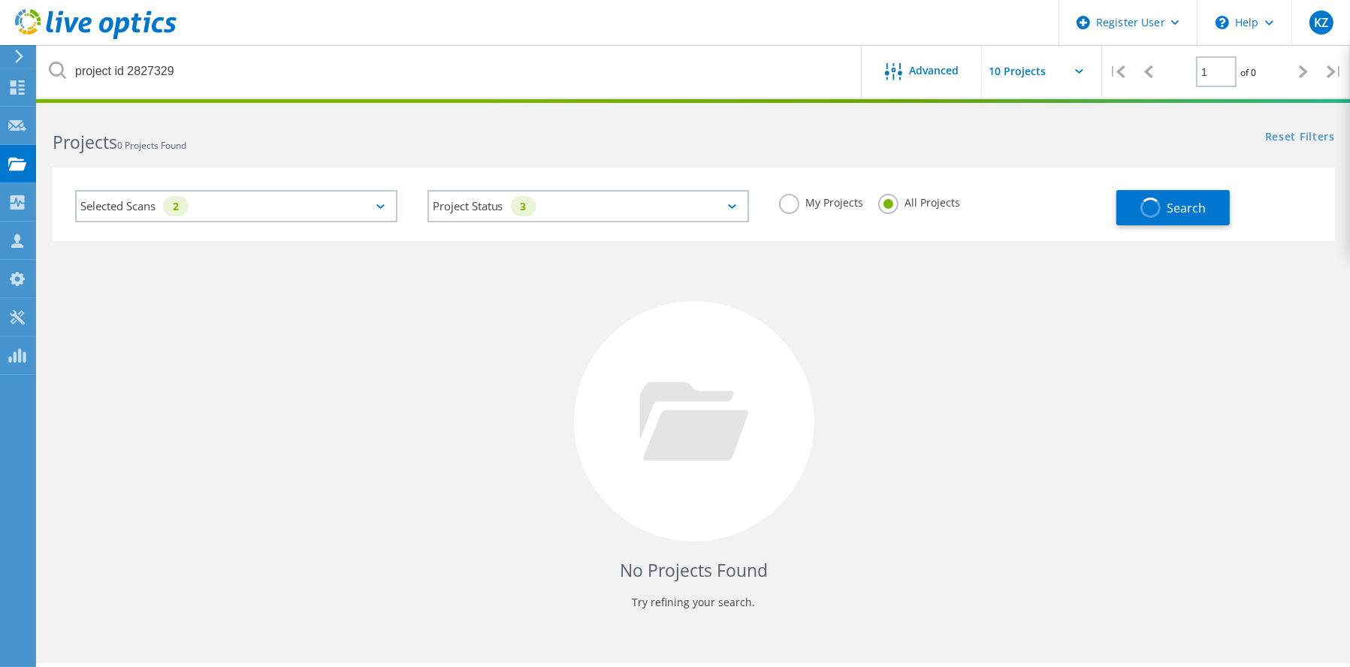
click at [224, 204] on div "Selected Scans 2" at bounding box center [236, 206] width 322 height 32
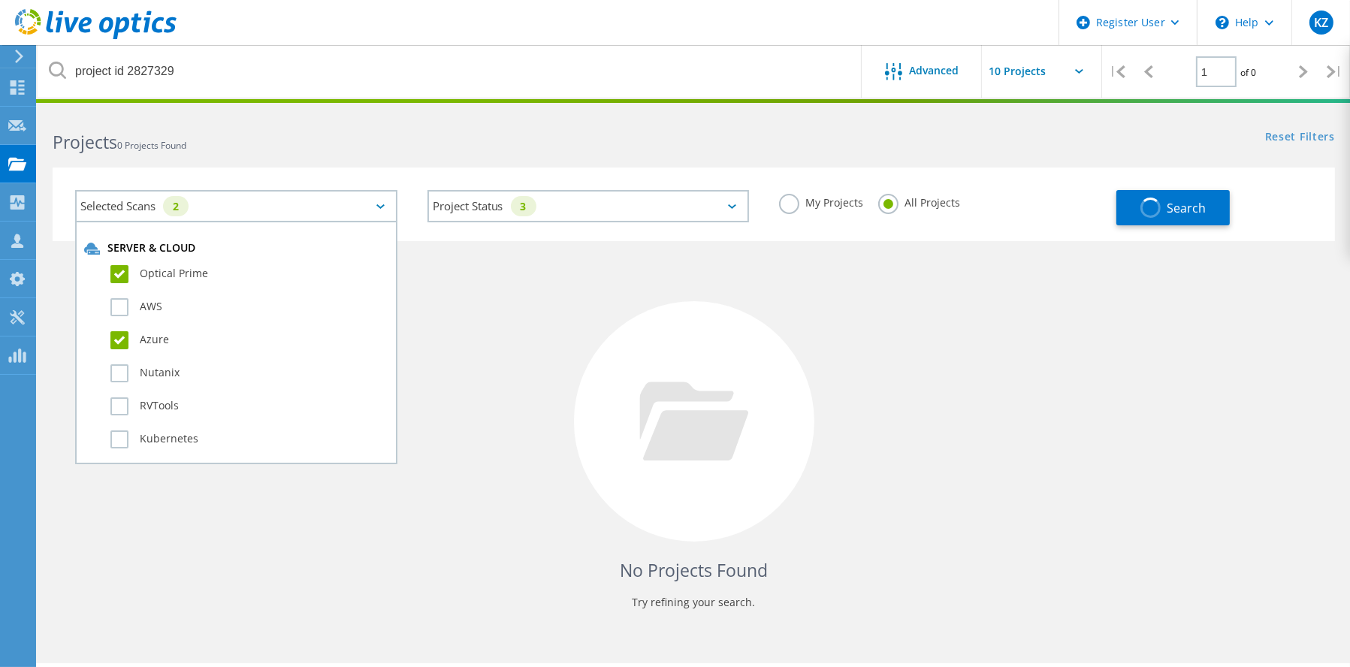
click at [117, 339] on label "Azure" at bounding box center [249, 340] width 278 height 18
click at [0, 0] on input "Azure" at bounding box center [0, 0] width 0 height 0
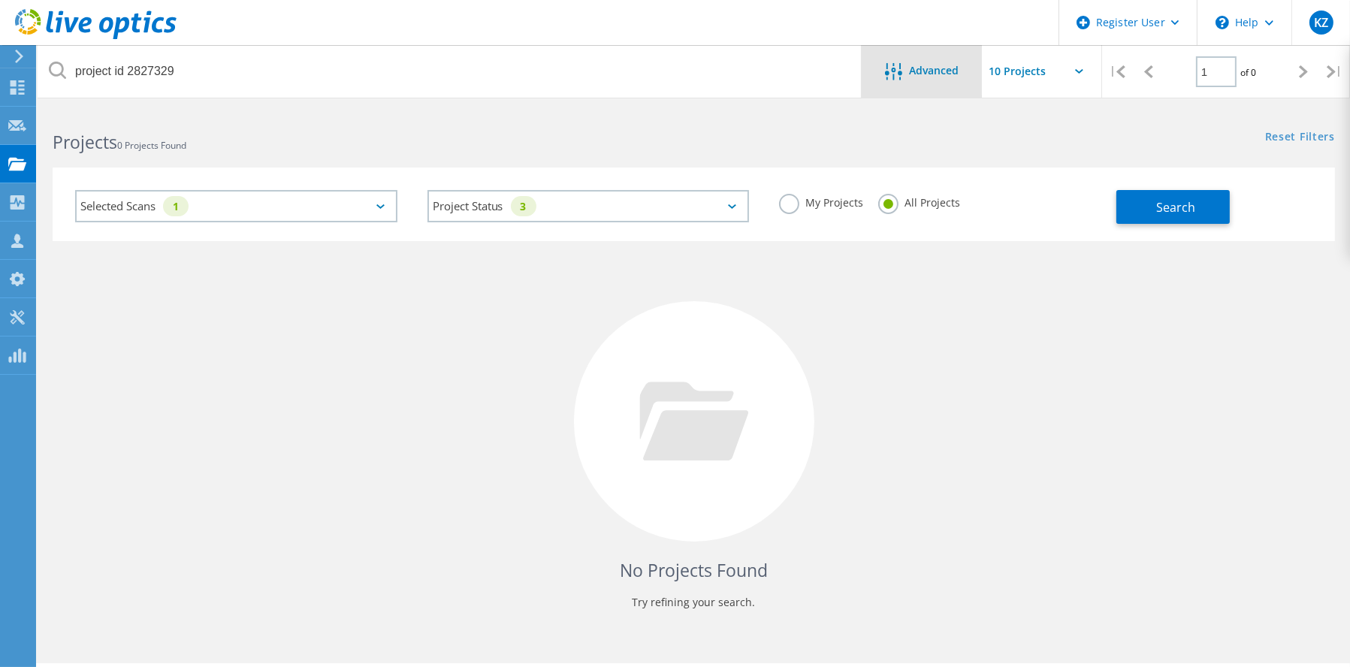
click at [939, 69] on span "Advanced" at bounding box center [935, 70] width 50 height 11
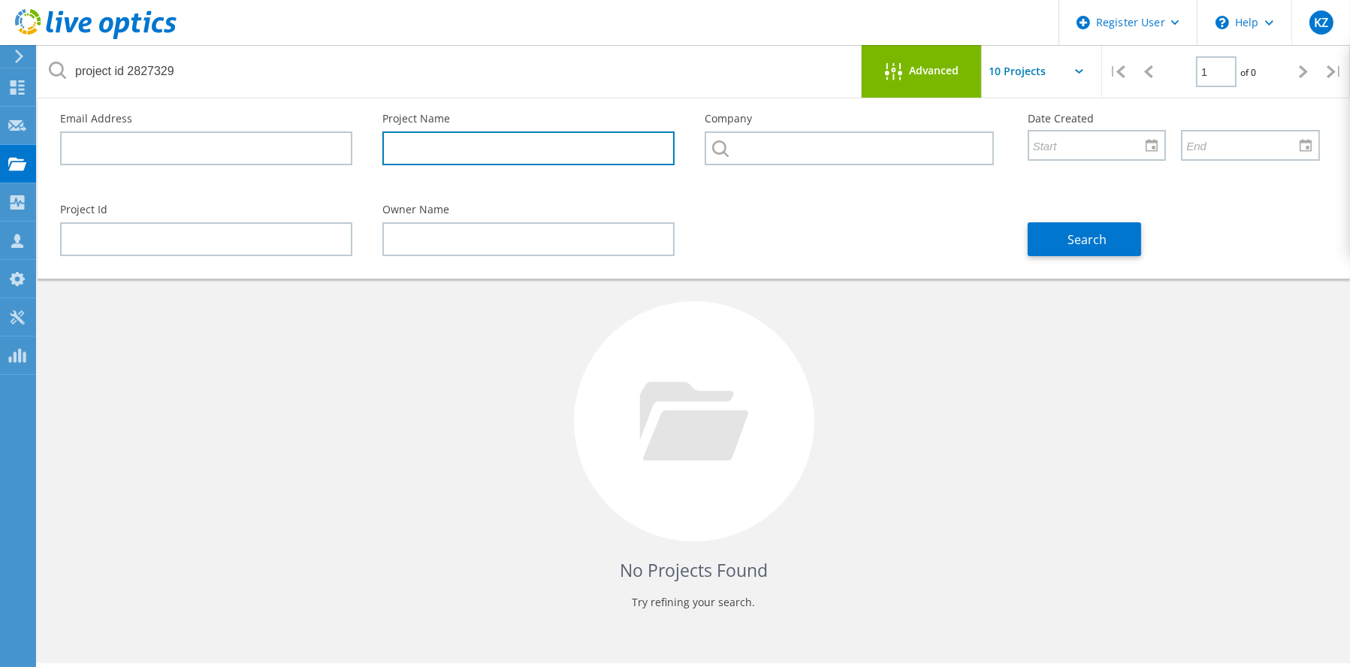
click at [455, 150] on input "text" at bounding box center [528, 148] width 292 height 34
click at [434, 142] on input "text" at bounding box center [528, 148] width 292 height 34
paste input "BW-5FDR762-3-Vohkus"
type input "BW-5FDR762-3-Vohkus"
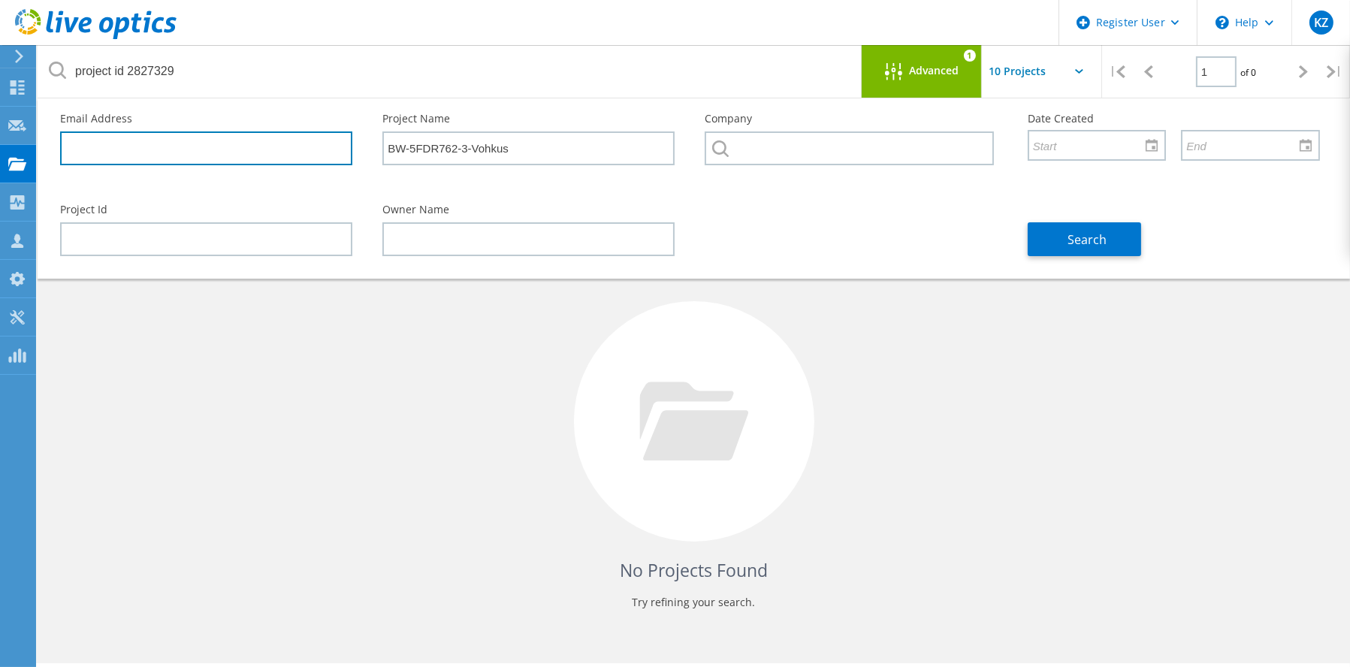
click at [222, 147] on input "text" at bounding box center [206, 148] width 292 height 34
paste input "e.otomewo@bywaters.co.uk"
type input "e.otomewo@bywaters.co.uk"
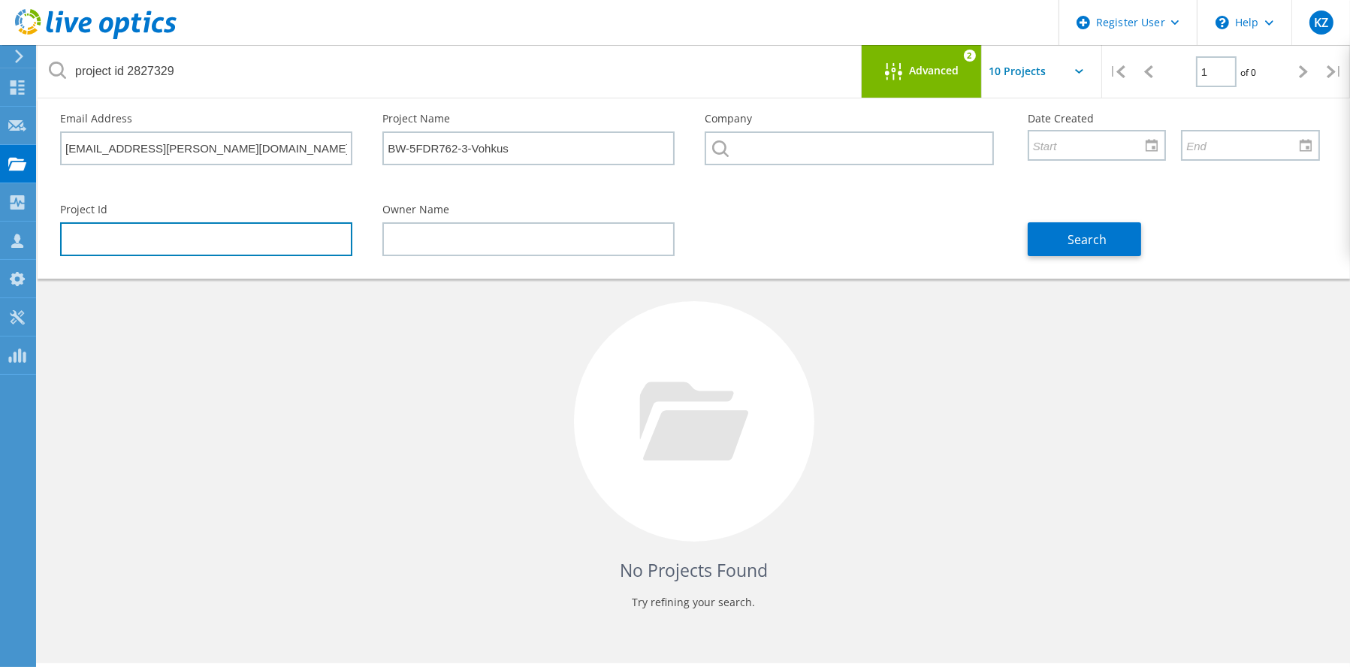
click at [162, 237] on input "text" at bounding box center [206, 239] width 292 height 34
click at [271, 234] on input "text" at bounding box center [206, 239] width 292 height 34
paste input "2827329"
type input "2827329"
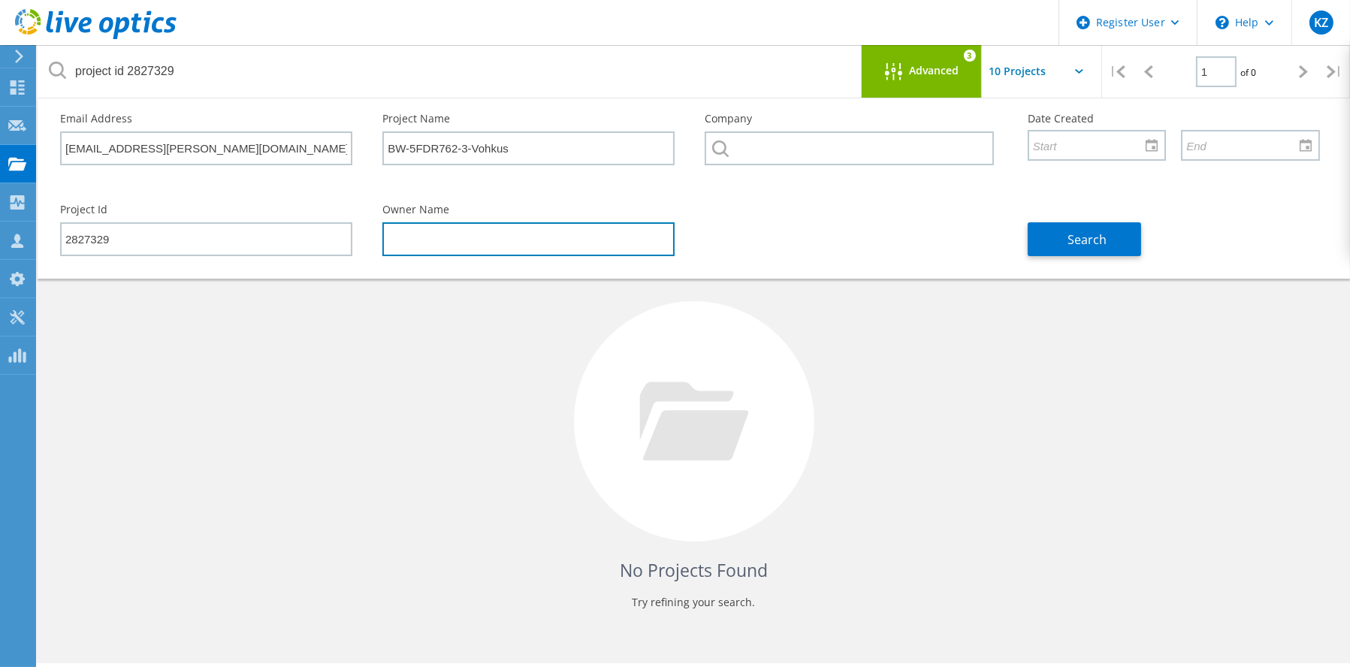
click at [503, 234] on input "text" at bounding box center [528, 239] width 292 height 34
click at [458, 232] on input "text" at bounding box center [528, 239] width 292 height 34
paste input "Andrew Gillan"
click at [1154, 142] on div at bounding box center [1152, 145] width 24 height 26
type input "Andrew Gillan"
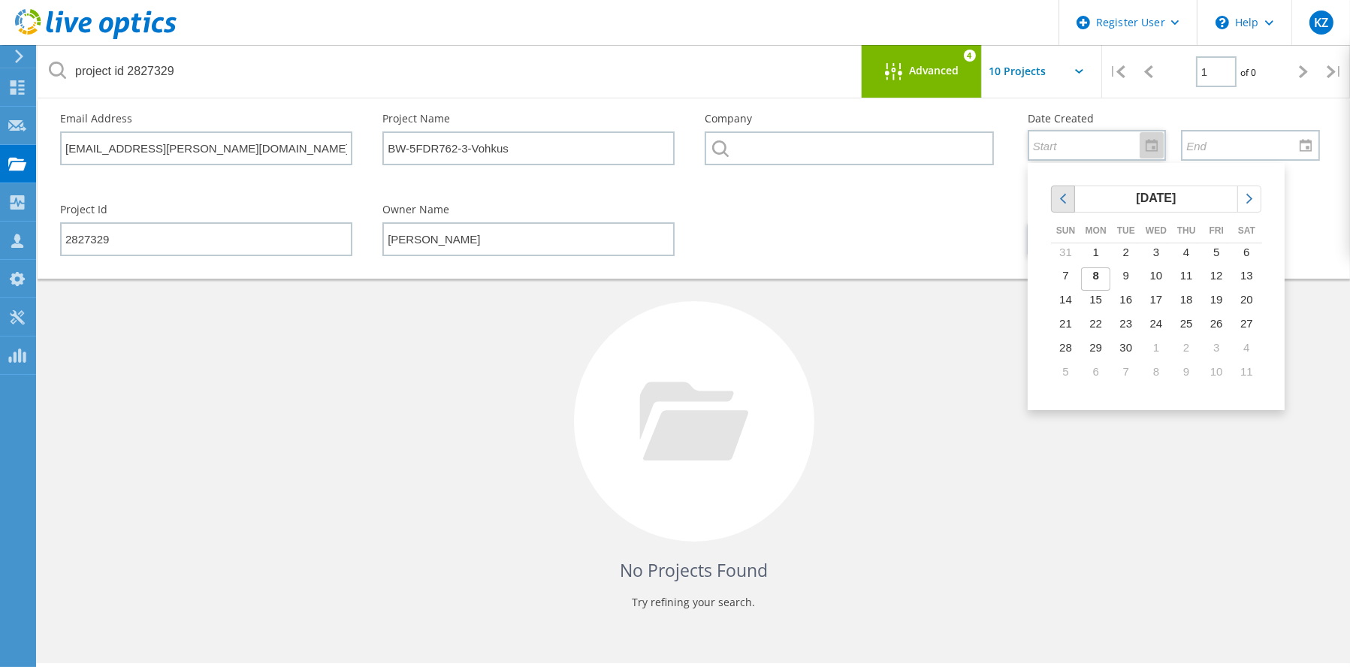
click at [1062, 196] on icon "chevronleft" at bounding box center [1063, 199] width 14 height 14
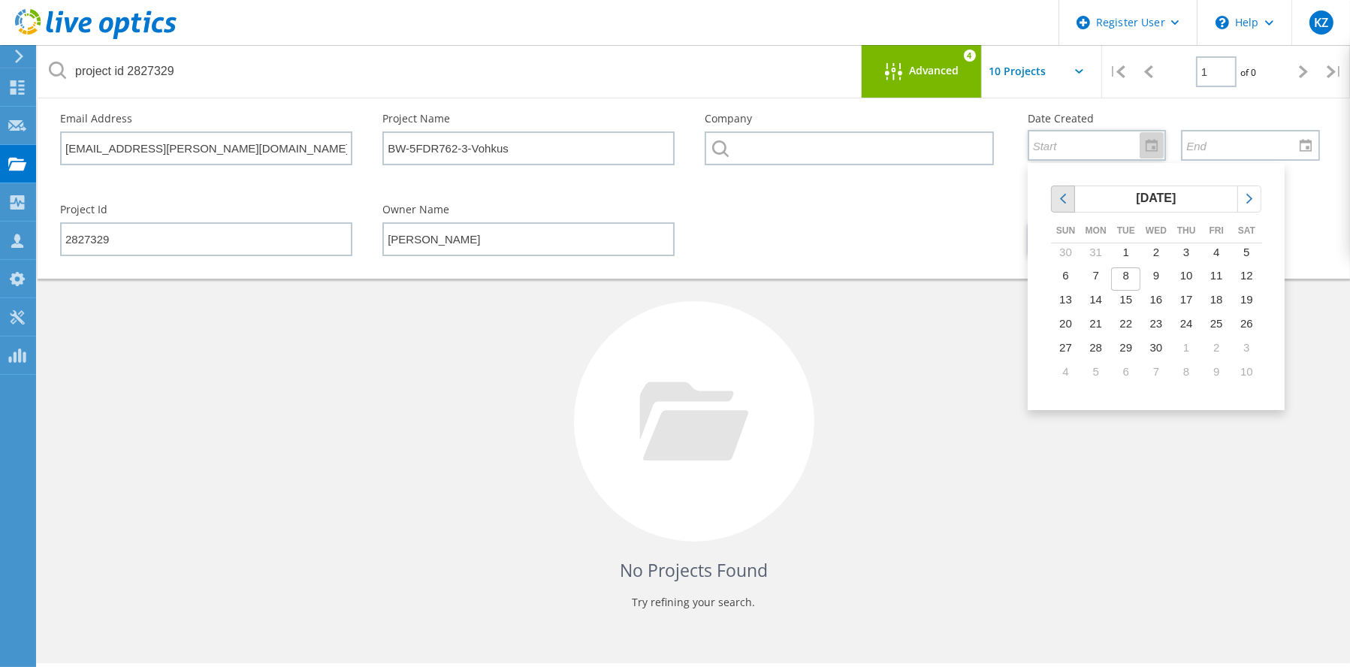
click at [1062, 196] on icon "chevronleft" at bounding box center [1063, 199] width 14 height 14
click at [1100, 370] on span "31" at bounding box center [1095, 371] width 13 height 13
type input "3/31/2025"
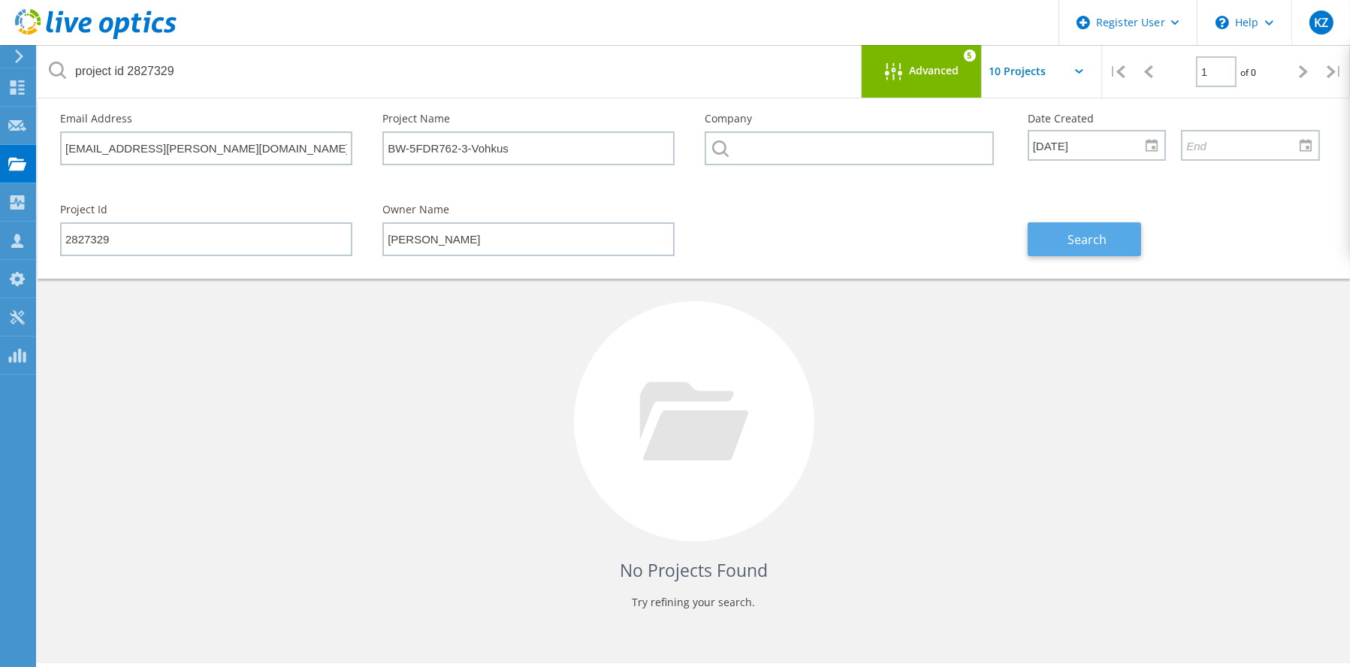
click at [1088, 237] on span "Search" at bounding box center [1086, 239] width 39 height 17
click at [1304, 143] on div at bounding box center [1306, 145] width 24 height 26
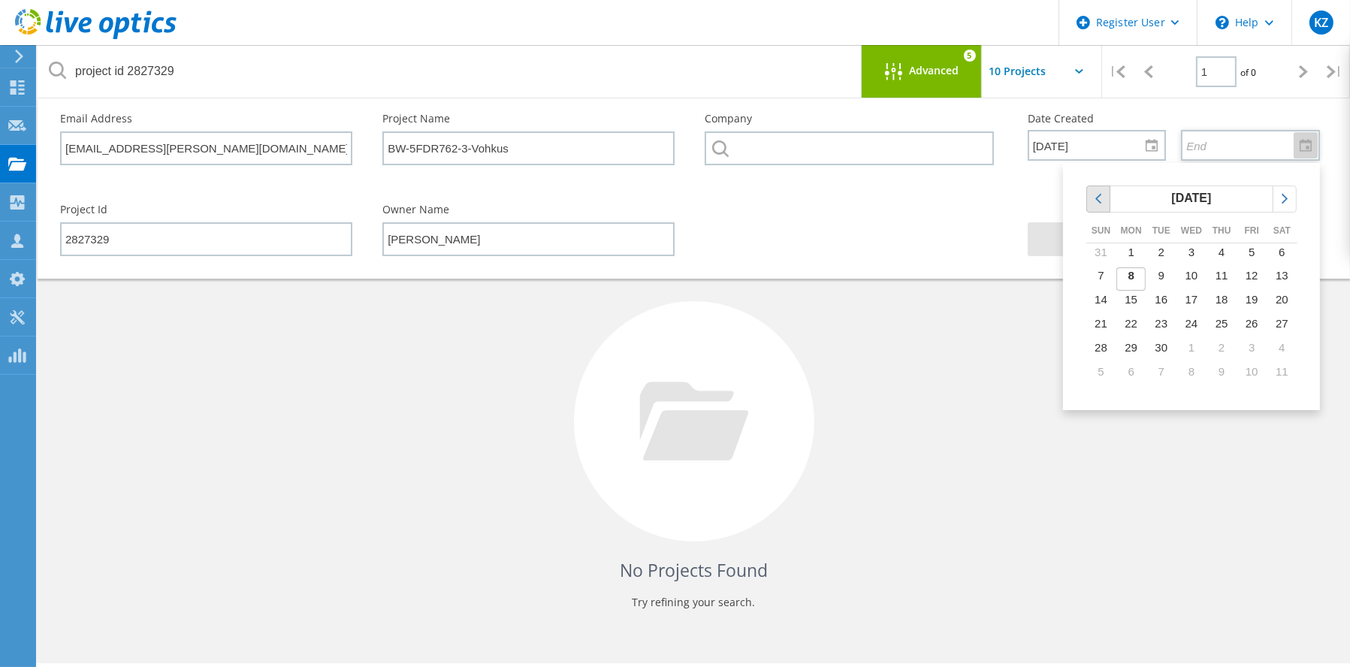
click at [1089, 193] on div "chevronleft" at bounding box center [1098, 199] width 23 height 26
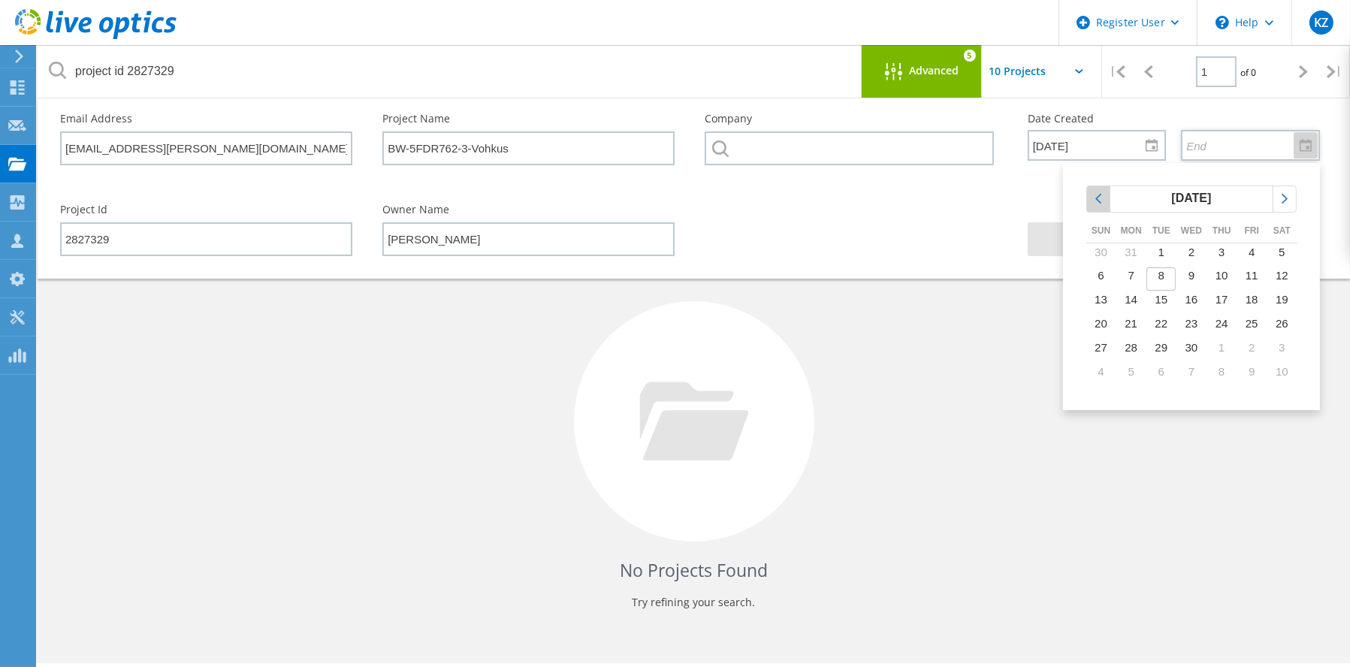
click at [1094, 197] on icon "chevronleft" at bounding box center [1098, 199] width 14 height 14
click at [1131, 371] on span "31" at bounding box center [1131, 371] width 13 height 13
type input "3/31/2025"
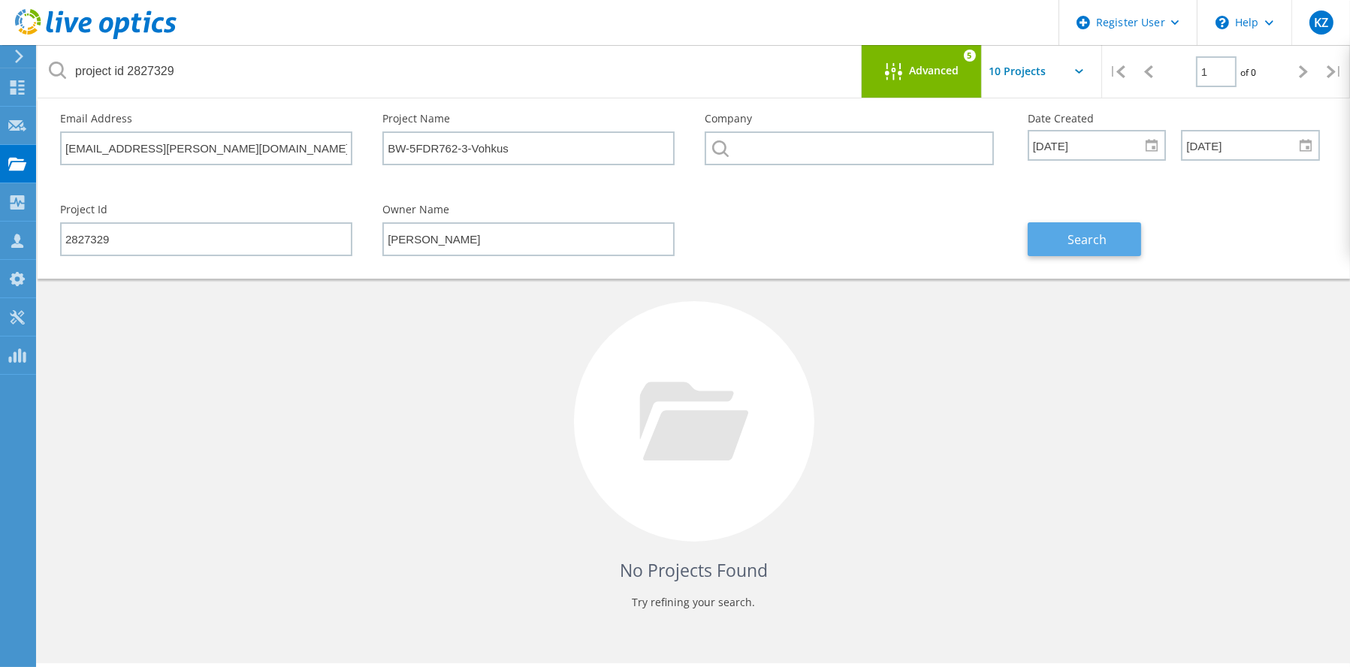
click at [1079, 241] on span "Search" at bounding box center [1086, 239] width 39 height 17
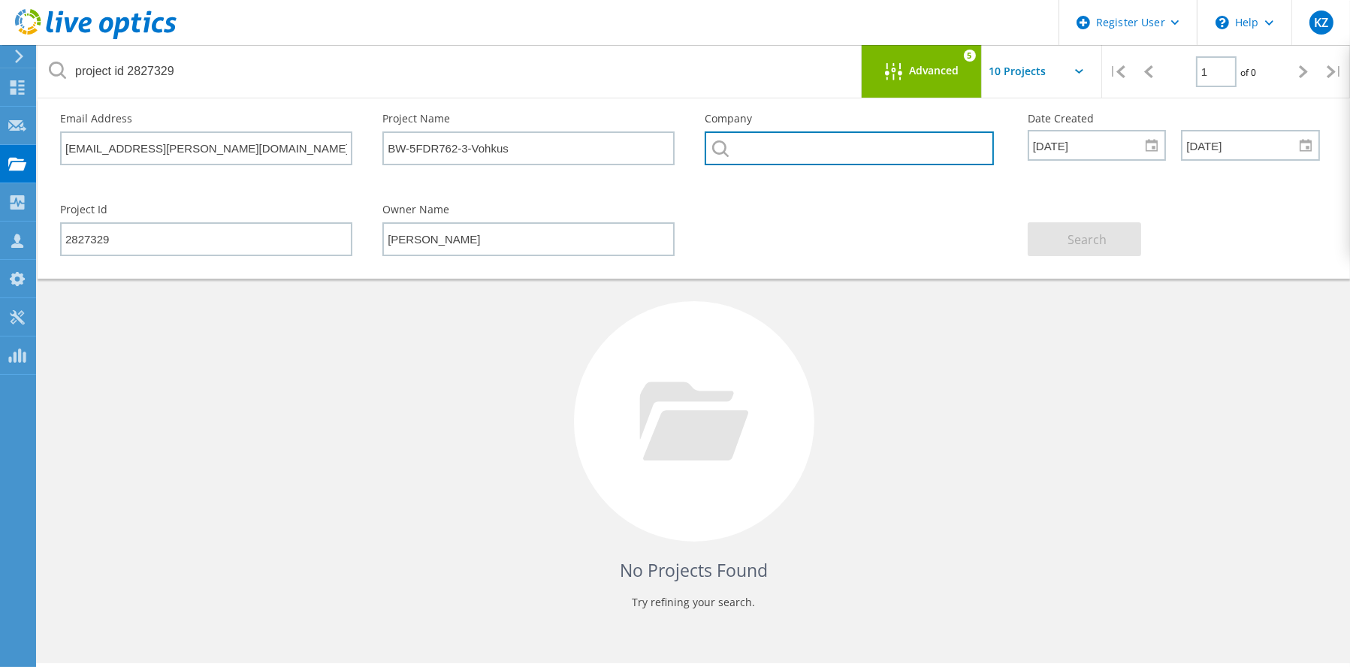
click at [783, 146] on input "text" at bounding box center [849, 148] width 288 height 34
click at [817, 143] on input "text" at bounding box center [849, 148] width 288 height 34
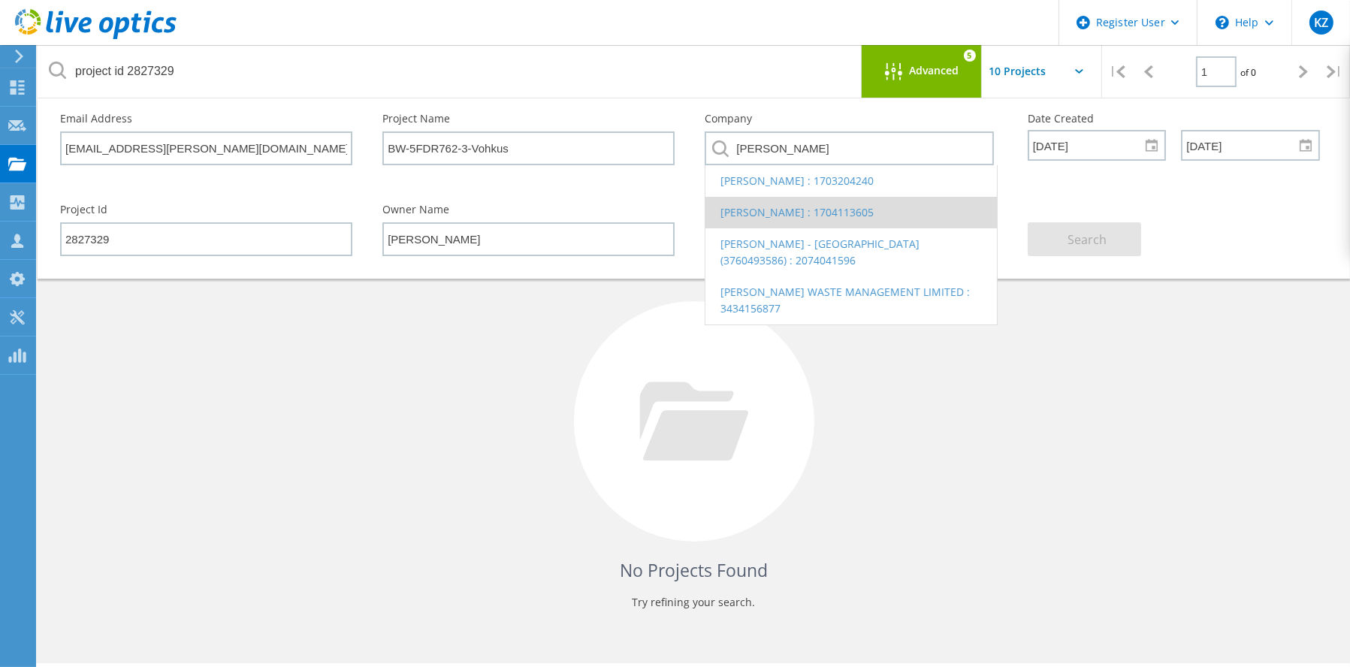
click at [801, 213] on li "Bywaters Layton : 1704113605" at bounding box center [850, 213] width 291 height 32
type input "Bywaters Layton : 1704113605"
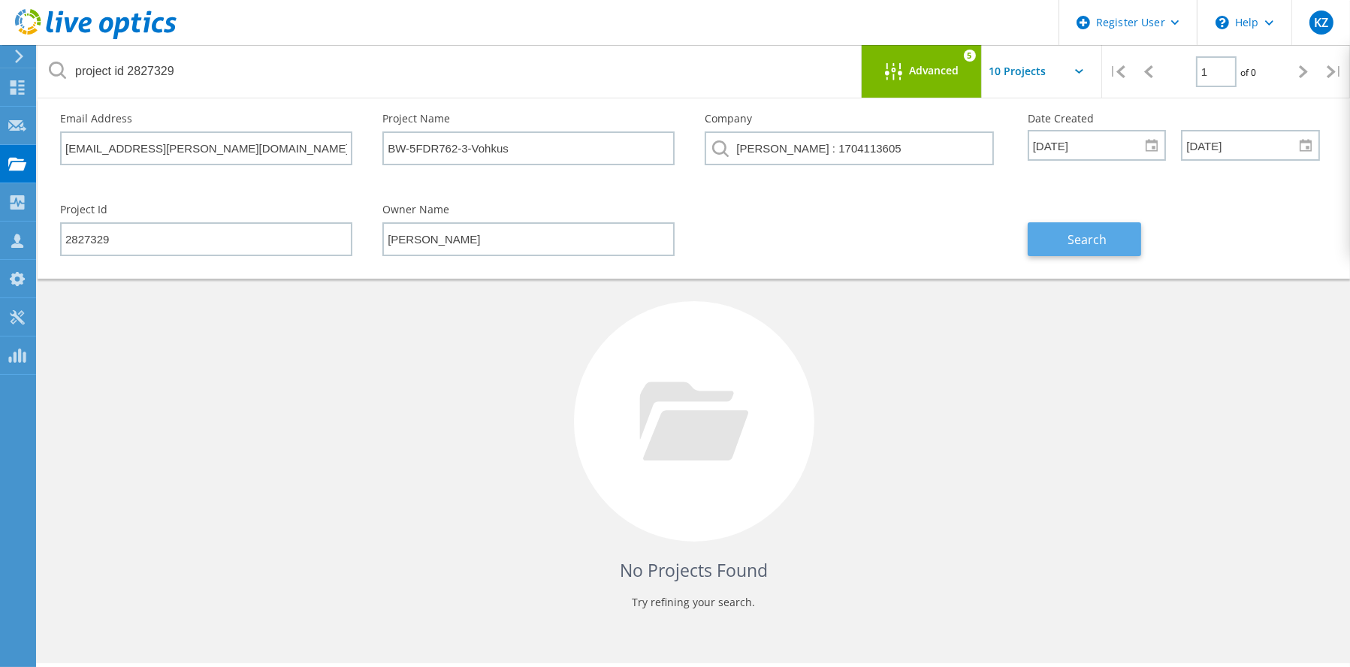
click at [1076, 235] on span "Search" at bounding box center [1086, 239] width 39 height 17
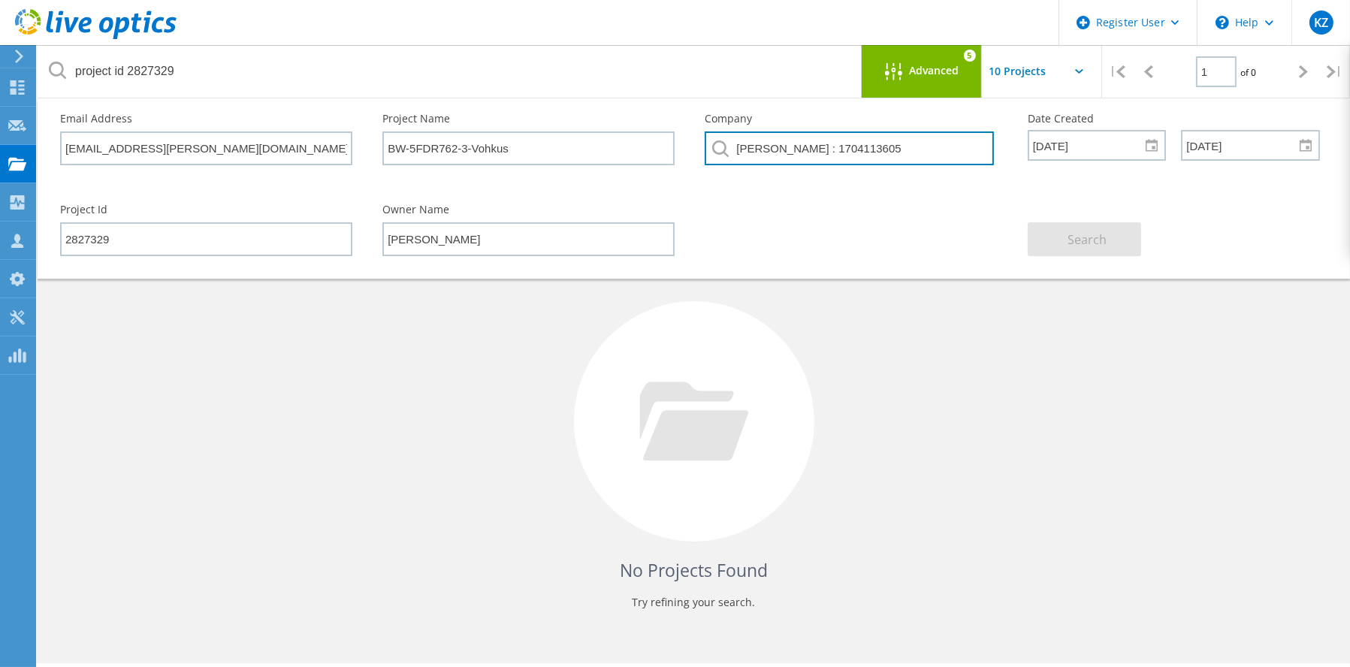
drag, startPoint x: 897, startPoint y: 143, endPoint x: 682, endPoint y: 145, distance: 214.8
click at [682, 145] on div "Email Address e.otomewo@bywaters.co.uk Project Name BW-5FDR762-3-Vohkus Company…" at bounding box center [690, 143] width 1290 height 91
click at [1303, 143] on div at bounding box center [1306, 145] width 24 height 26
click at [447, 439] on div "No Projects Found Try refining your search." at bounding box center [694, 435] width 1282 height 388
click at [1075, 72] on icon at bounding box center [1079, 71] width 8 height 5
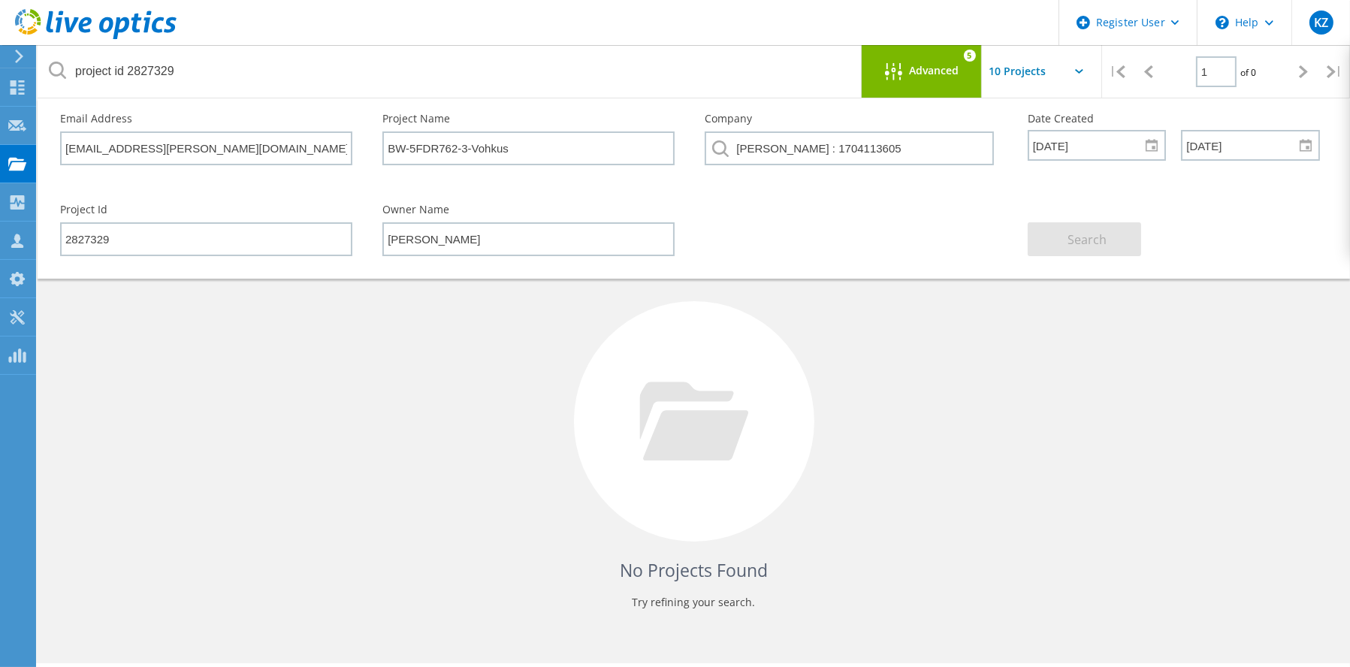
click at [1079, 72] on icon at bounding box center [1079, 71] width 8 height 5
click at [90, 165] on div "Projects" at bounding box center [71, 164] width 57 height 11
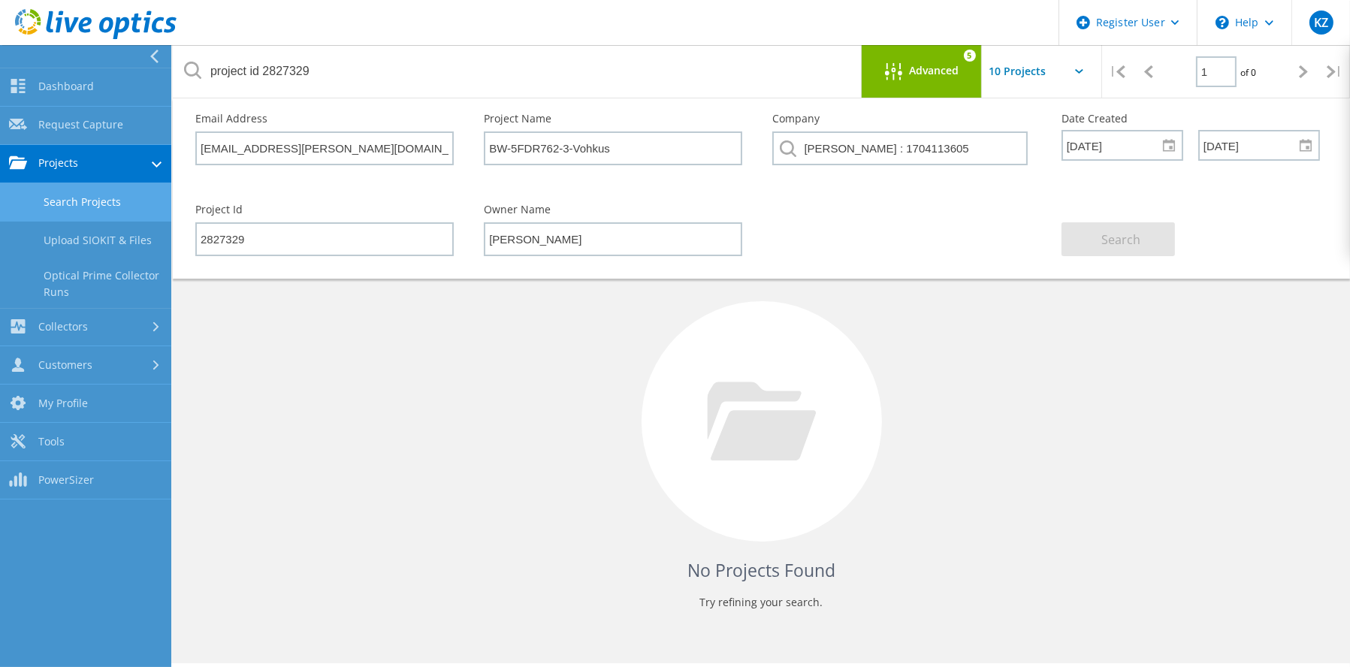
click at [99, 196] on link "Search Projects" at bounding box center [85, 202] width 171 height 38
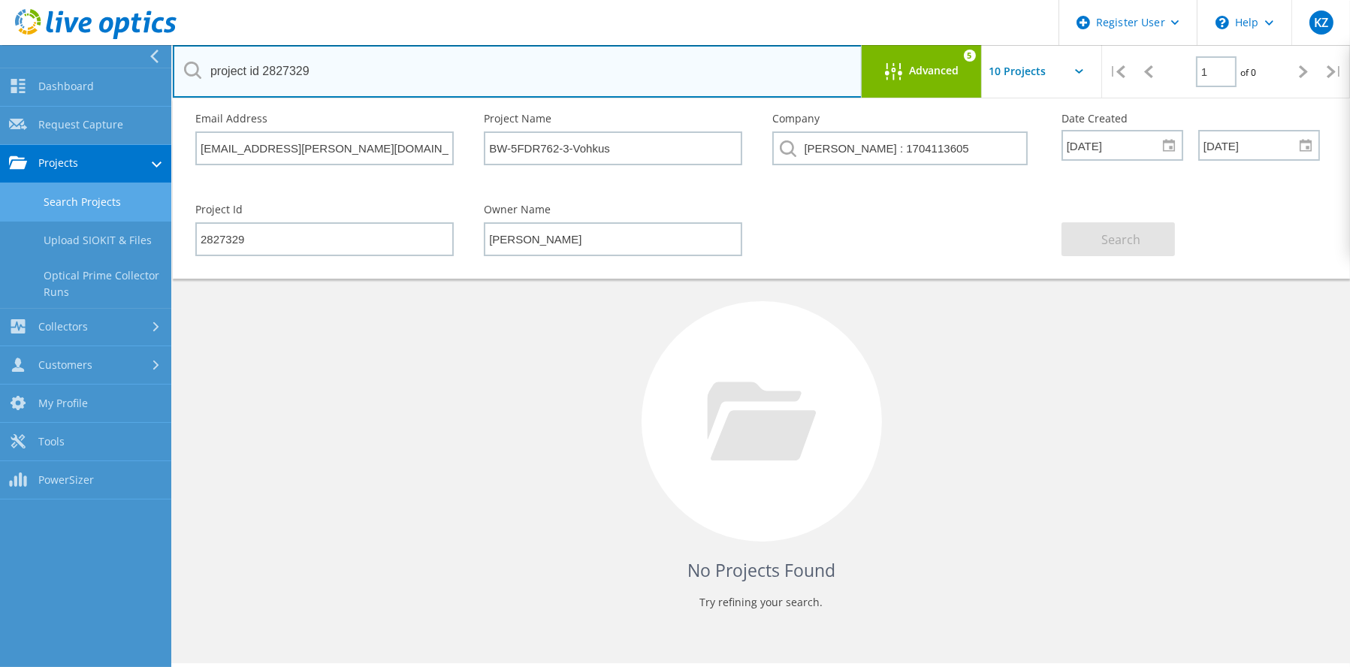
click at [305, 70] on input "project id 2827329" at bounding box center [518, 71] width 690 height 53
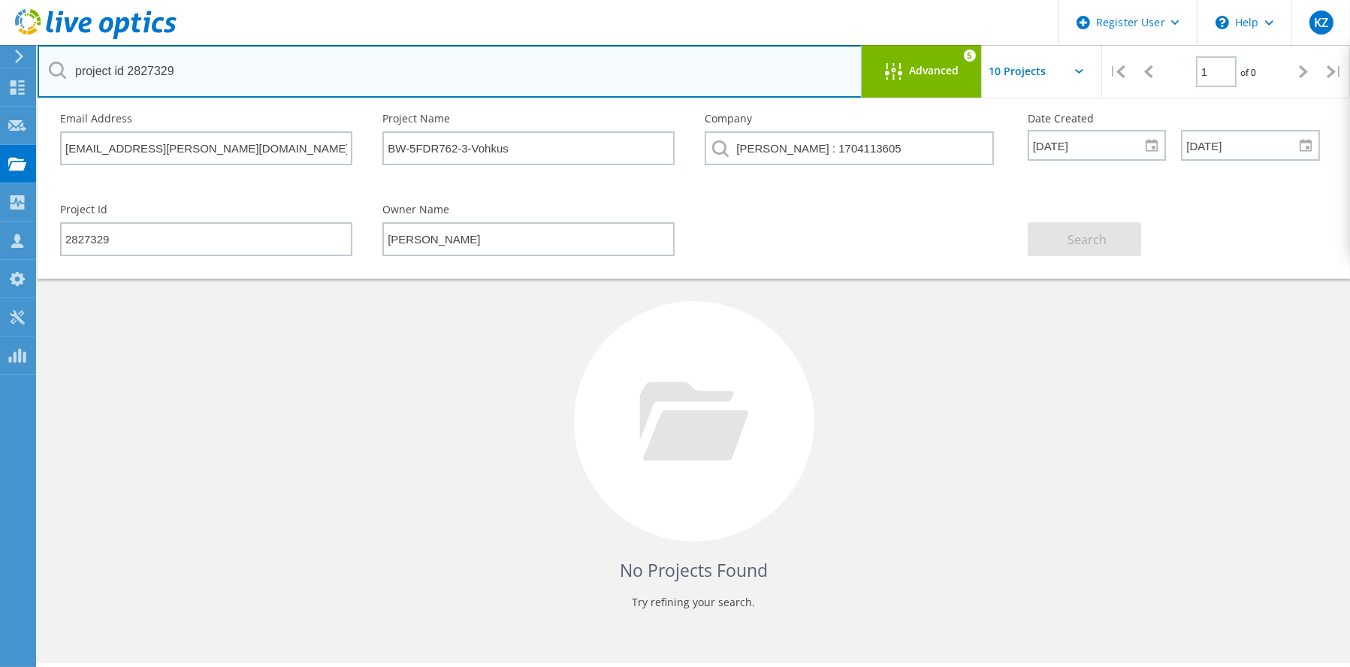
drag, startPoint x: 299, startPoint y: 64, endPoint x: 21, endPoint y: 67, distance: 278.0
click at [21, 109] on div "Register User \n Help Explore Helpful Articles Contact Support KZ Dell User Kir…" at bounding box center [675, 408] width 1350 height 599
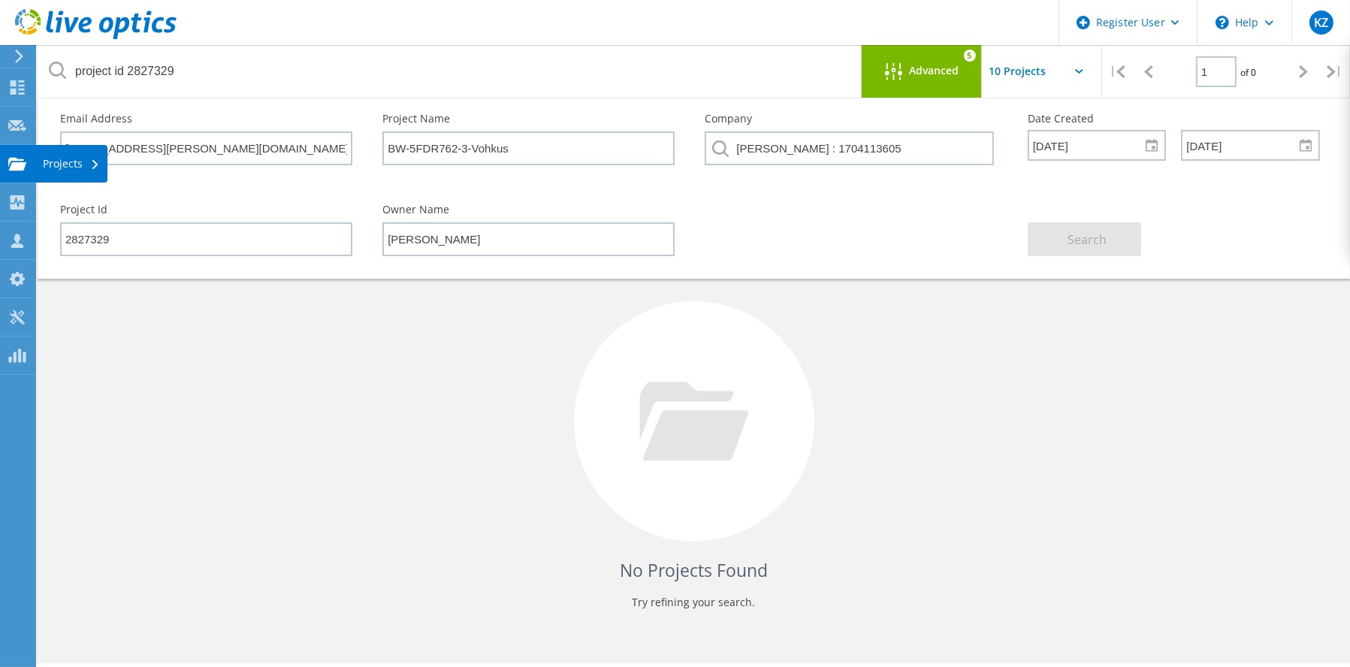
click at [62, 162] on div "Projects" at bounding box center [71, 164] width 57 height 11
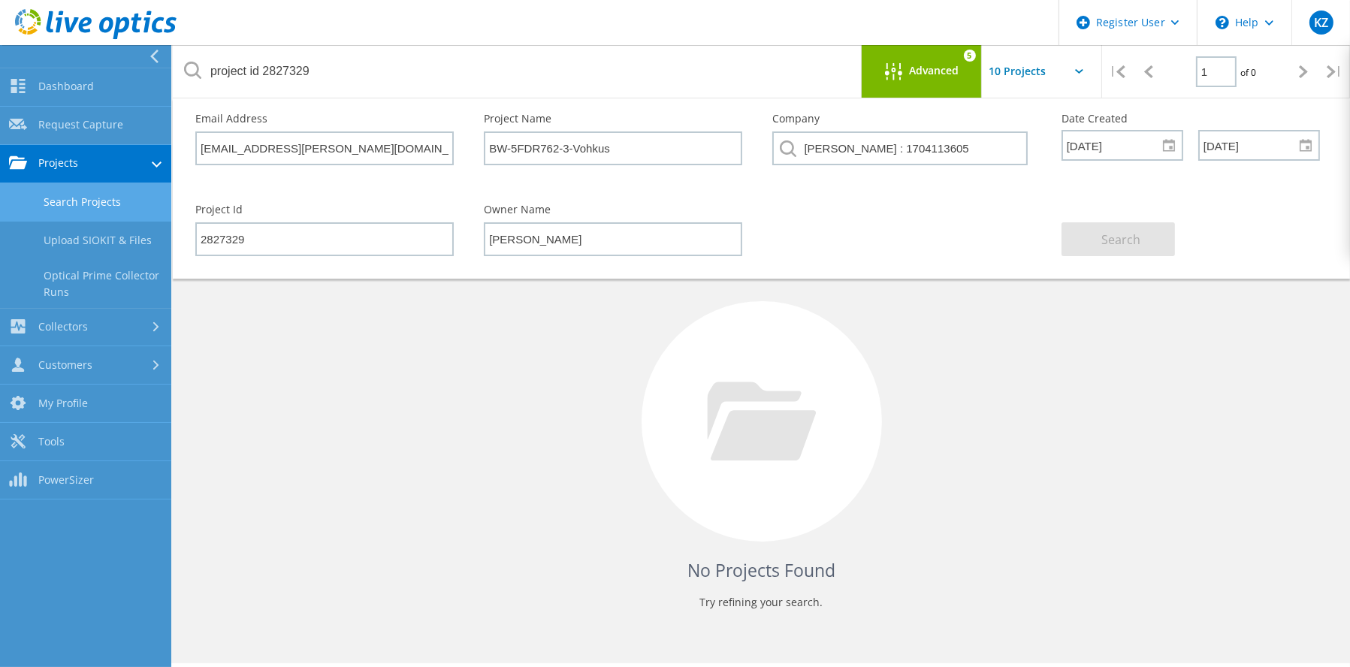
click at [92, 198] on link "Search Projects" at bounding box center [85, 202] width 171 height 38
click at [150, 52] on icon at bounding box center [154, 57] width 11 height 14
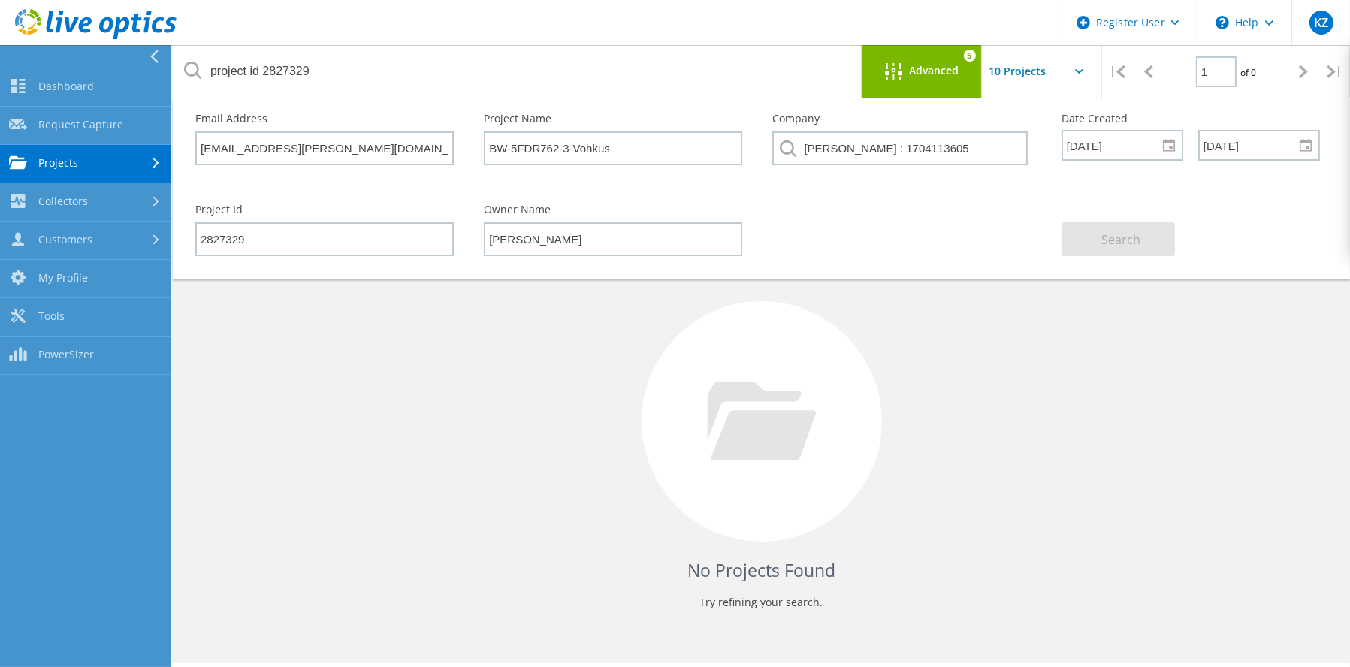
click at [107, 32] on use at bounding box center [96, 24] width 162 height 30
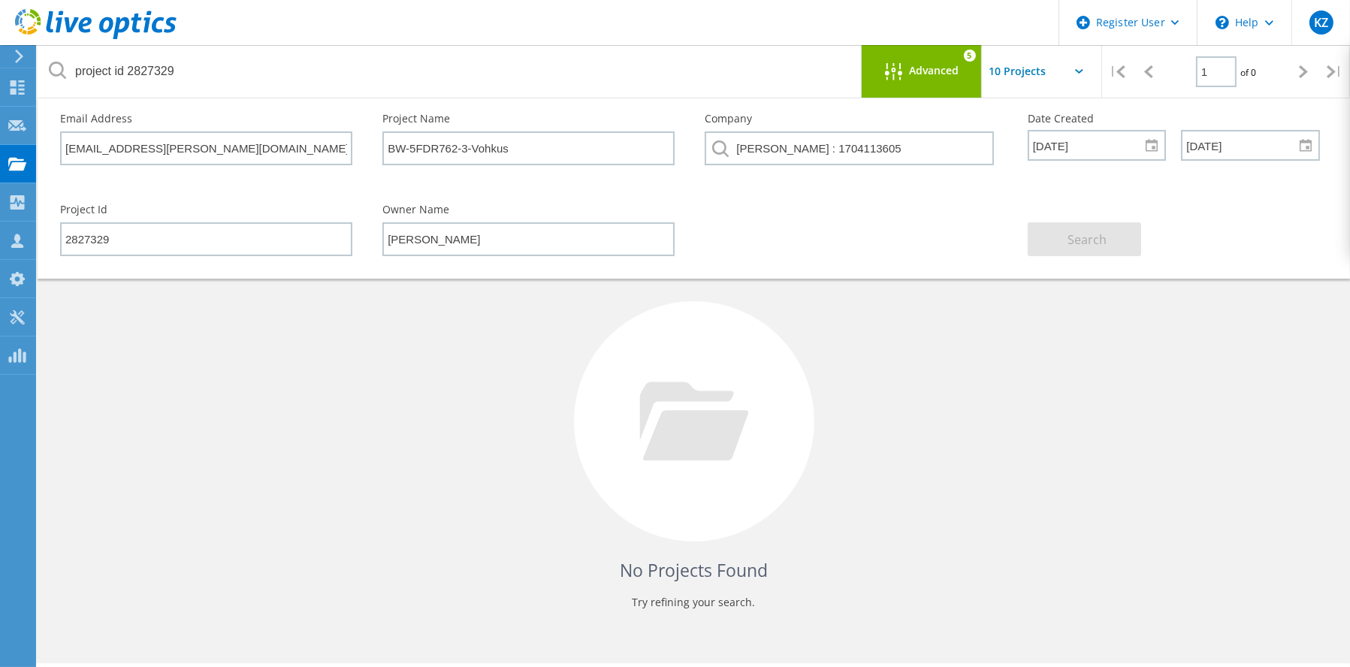
click at [107, 32] on use at bounding box center [96, 24] width 162 height 30
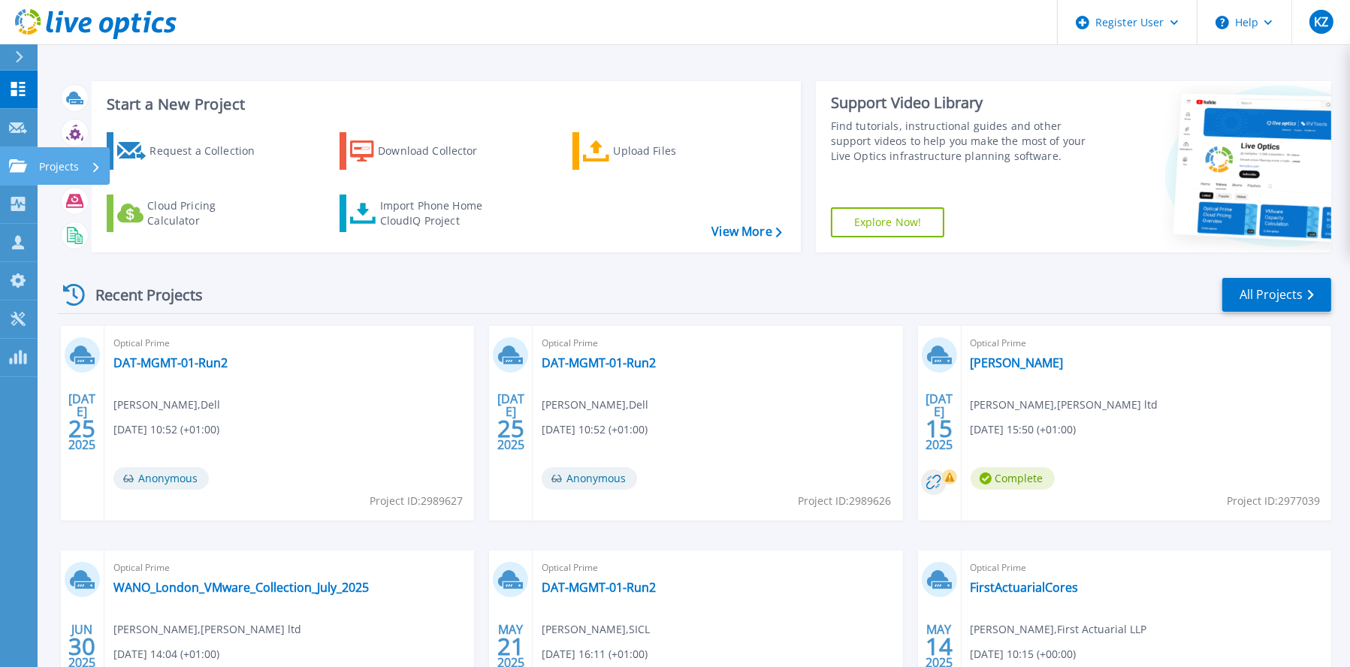
click at [96, 165] on icon at bounding box center [96, 167] width 6 height 10
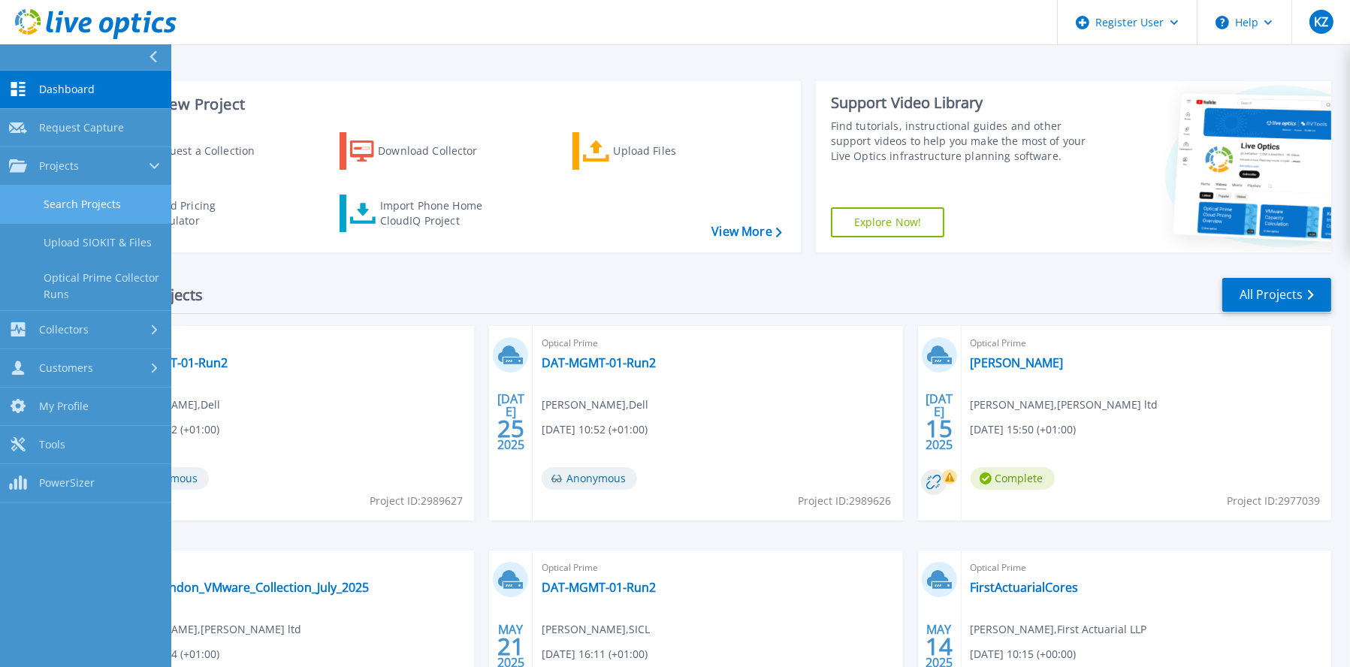
click at [112, 199] on link "Search Projects" at bounding box center [85, 205] width 171 height 38
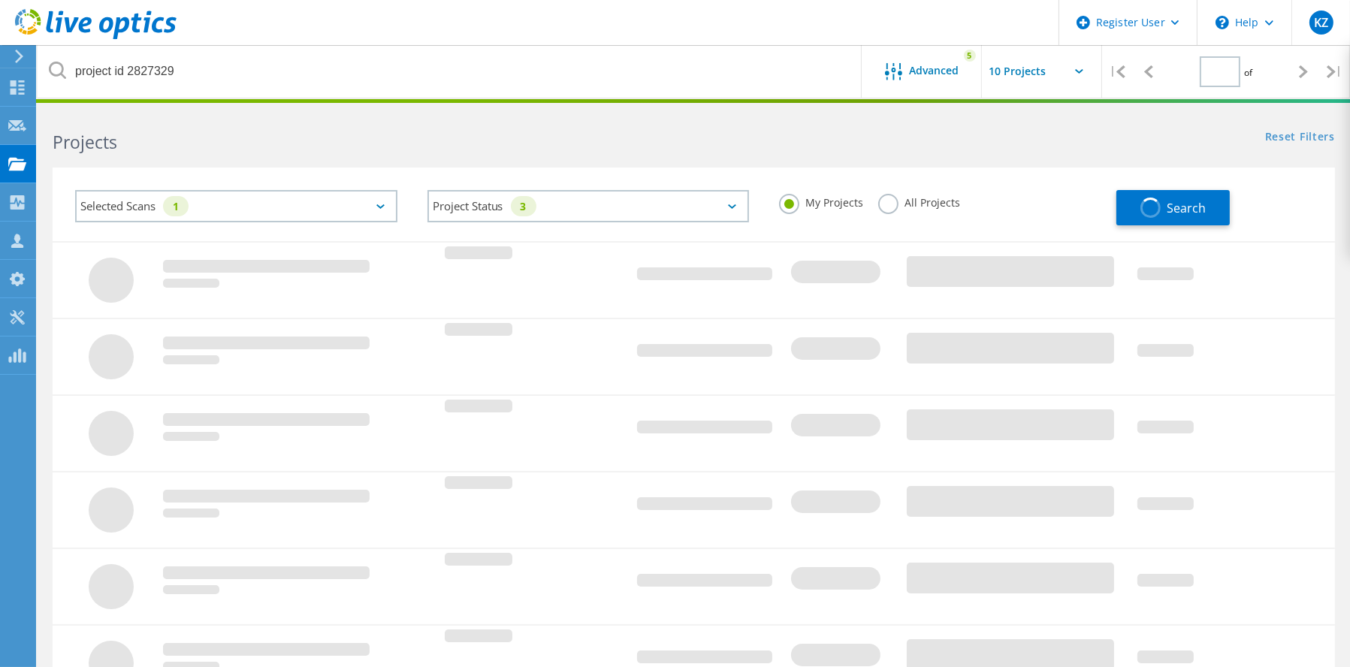
type input "1"
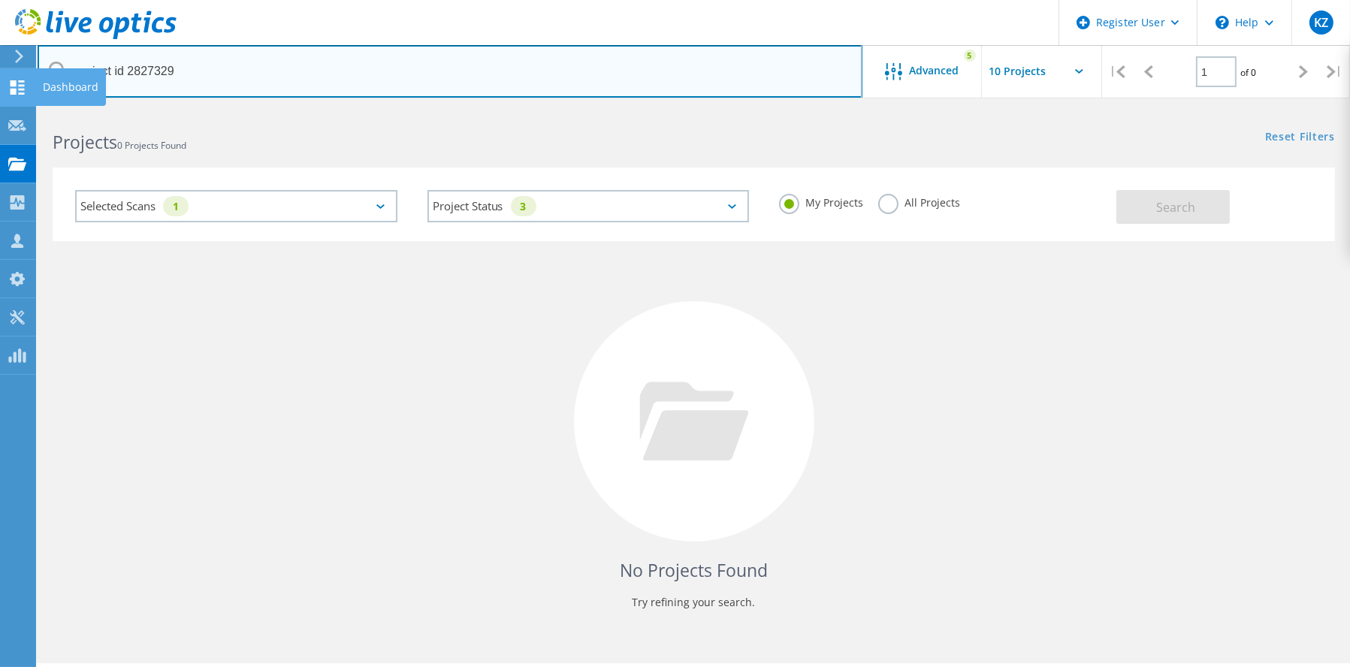
drag, startPoint x: 204, startPoint y: 71, endPoint x: 29, endPoint y: 71, distance: 175.0
click at [29, 109] on div "Register User \n Help Explore Helpful Articles Contact Support KZ Dell User Kir…" at bounding box center [675, 408] width 1350 height 599
drag, startPoint x: 175, startPoint y: 66, endPoint x: 69, endPoint y: 71, distance: 106.0
click at [69, 71] on input "9project id 282732" at bounding box center [450, 71] width 825 height 53
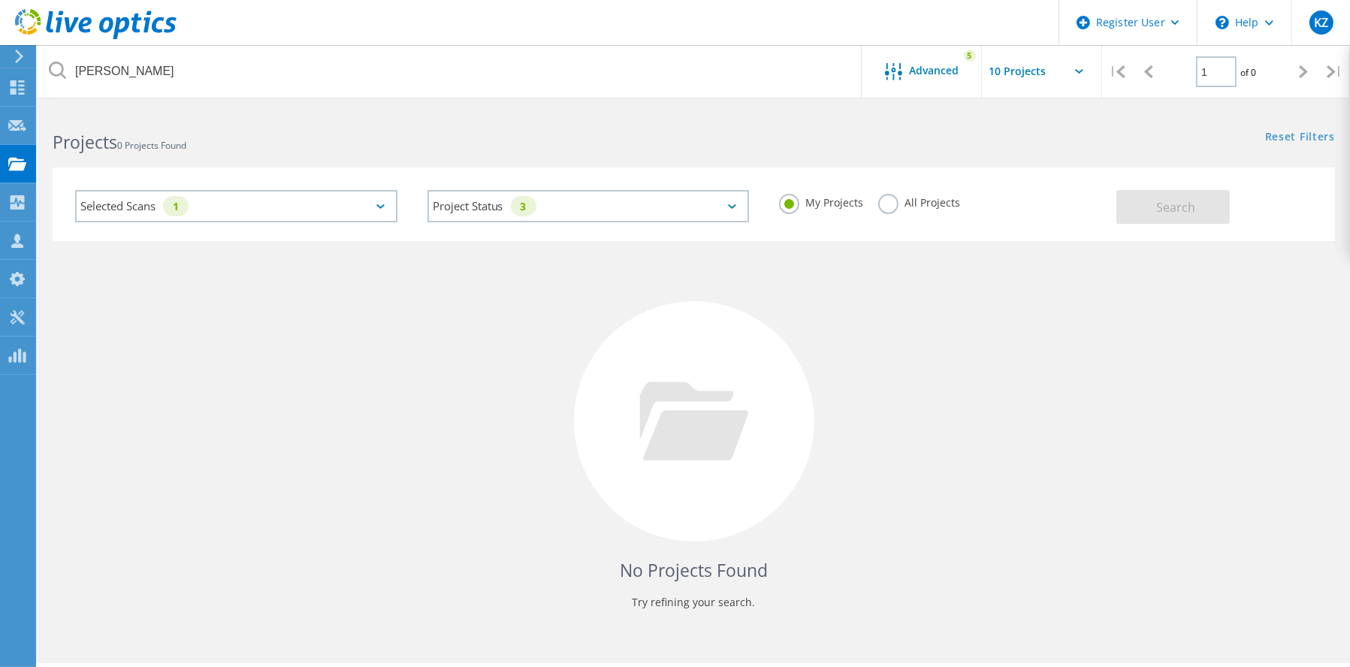
click at [263, 210] on div "Selected Scans 1" at bounding box center [236, 206] width 322 height 32
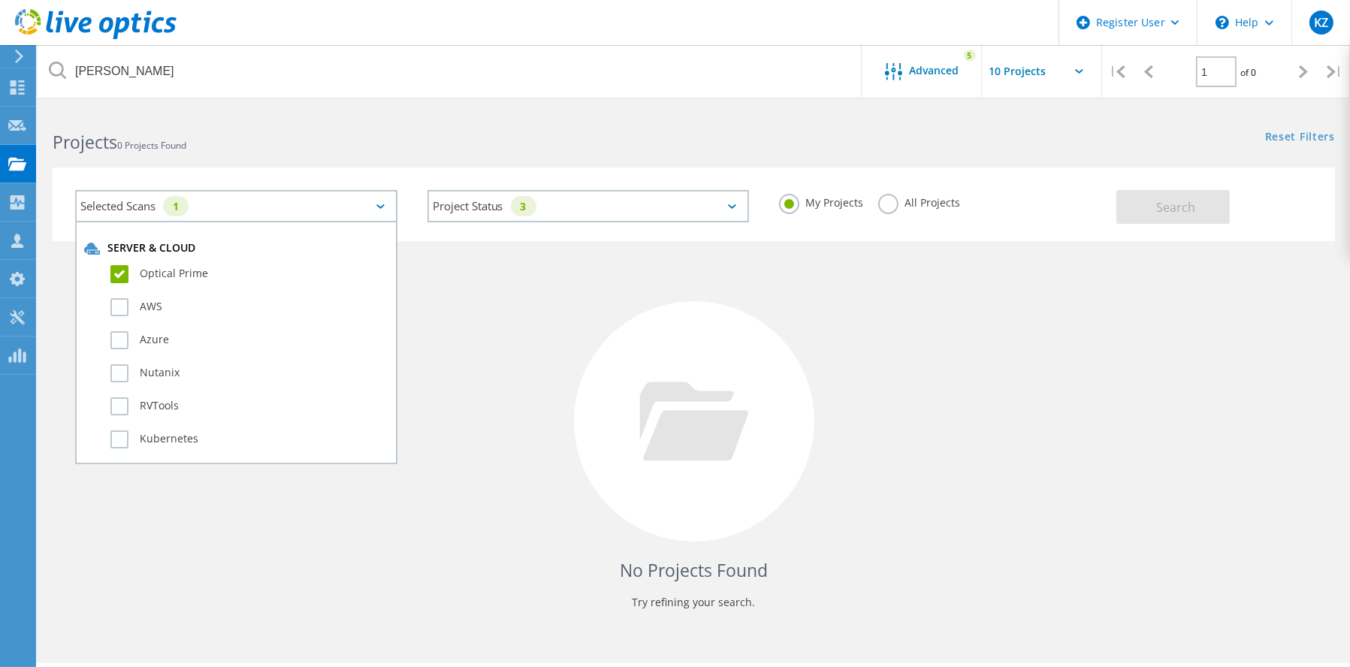
click at [263, 210] on div "Selected Scans 1" at bounding box center [236, 206] width 322 height 32
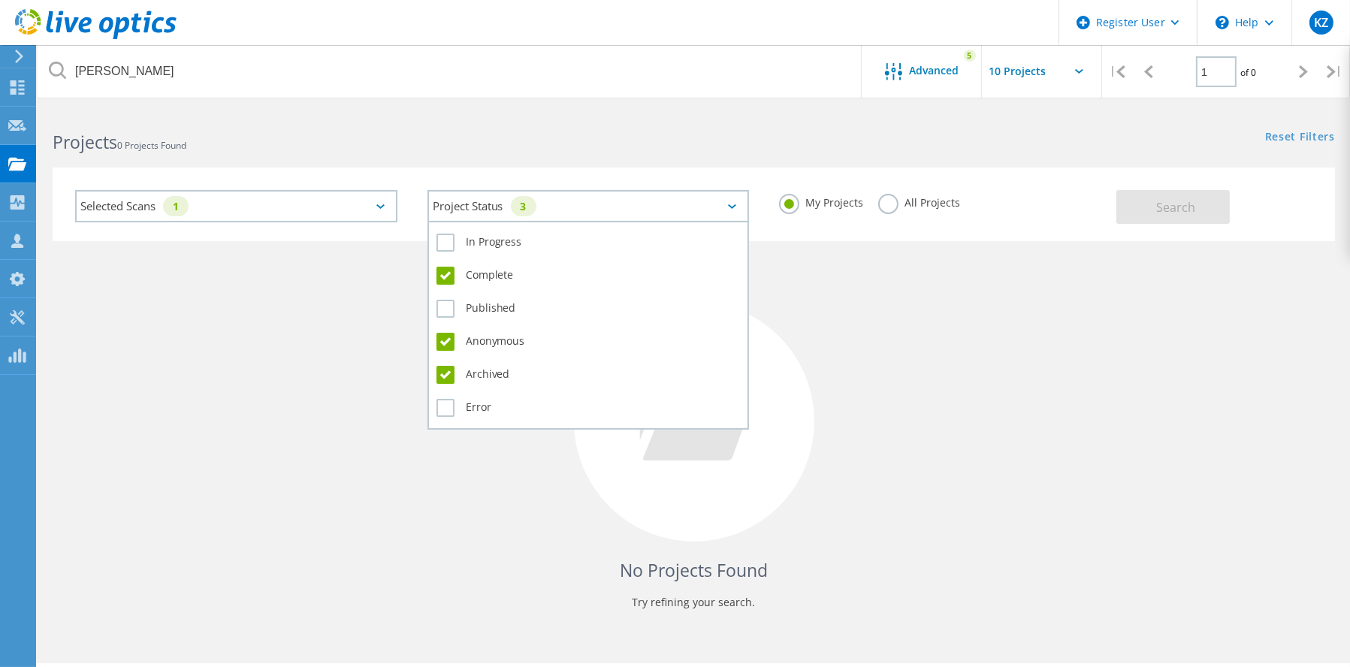
click at [497, 203] on div "Project Status 3" at bounding box center [588, 206] width 322 height 32
click at [444, 373] on label "Archived" at bounding box center [588, 375] width 304 height 18
click at [0, 0] on input "Archived" at bounding box center [0, 0] width 0 height 0
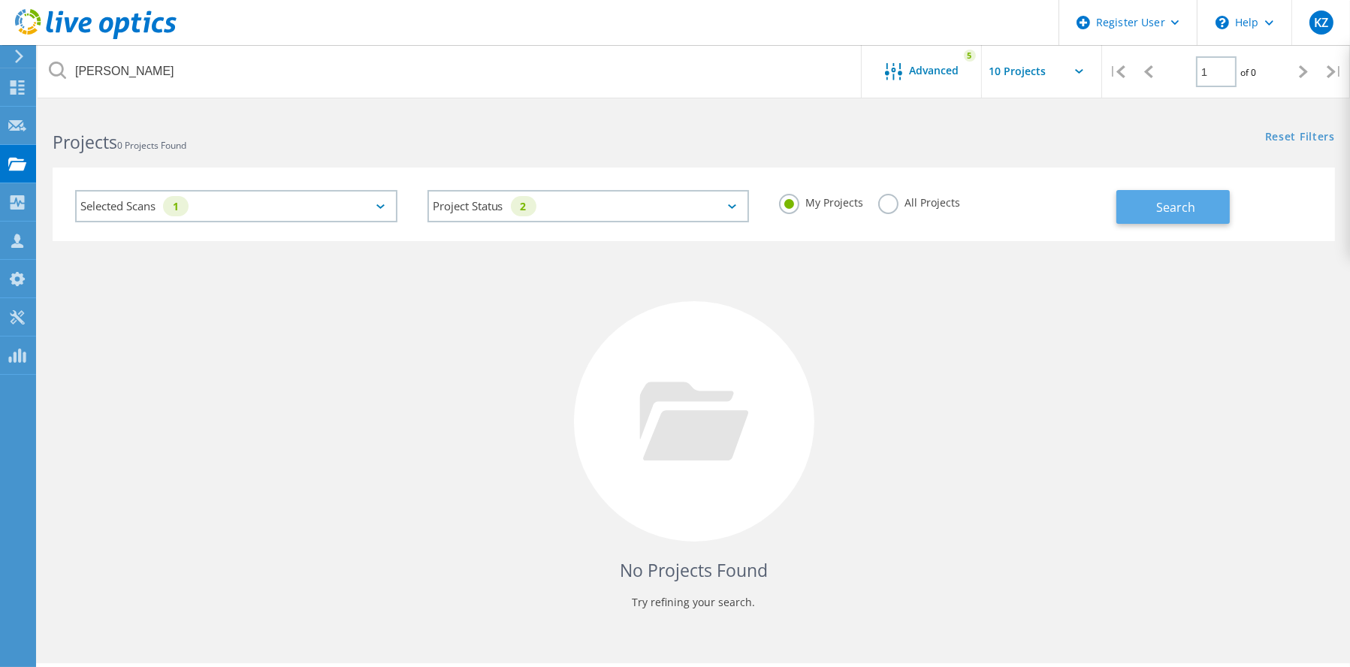
click at [1153, 199] on button "Search" at bounding box center [1172, 207] width 113 height 34
click at [886, 199] on label "All Projects" at bounding box center [919, 201] width 82 height 14
click at [0, 0] on input "All Projects" at bounding box center [0, 0] width 0 height 0
click at [1181, 204] on span "Search" at bounding box center [1175, 207] width 39 height 17
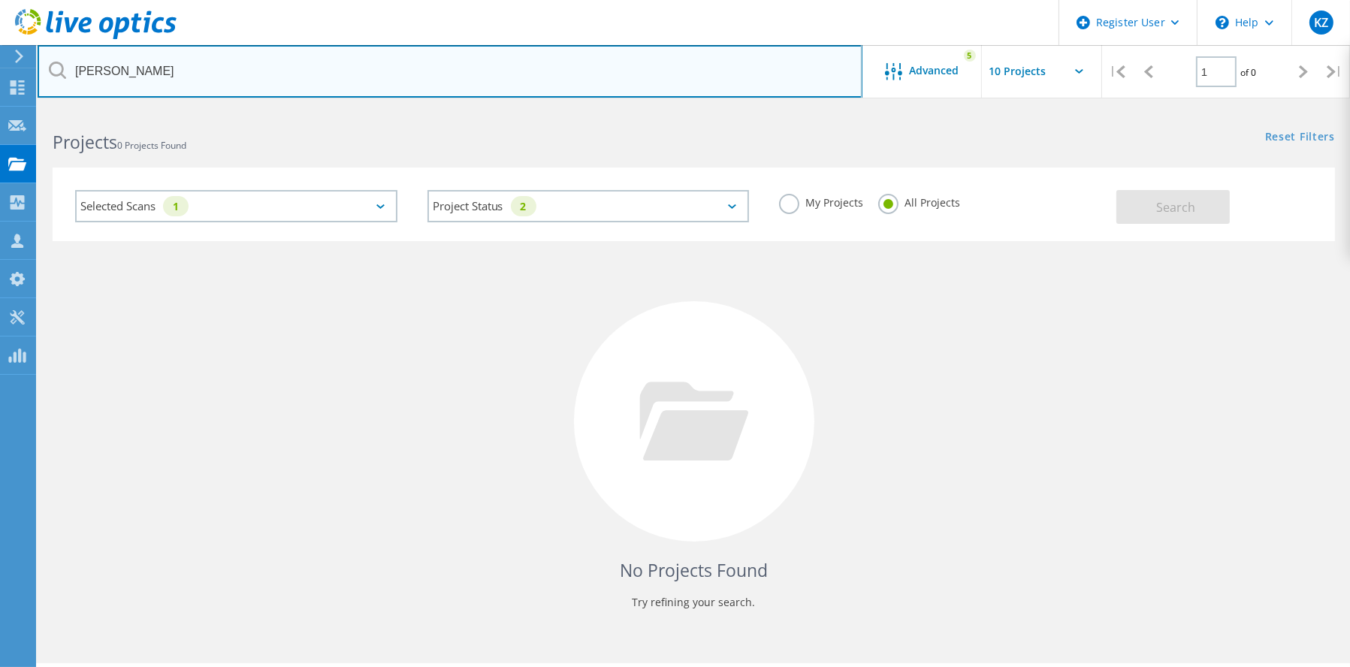
click at [204, 62] on input "bywaters" at bounding box center [450, 71] width 825 height 53
type input "bywaters layton"
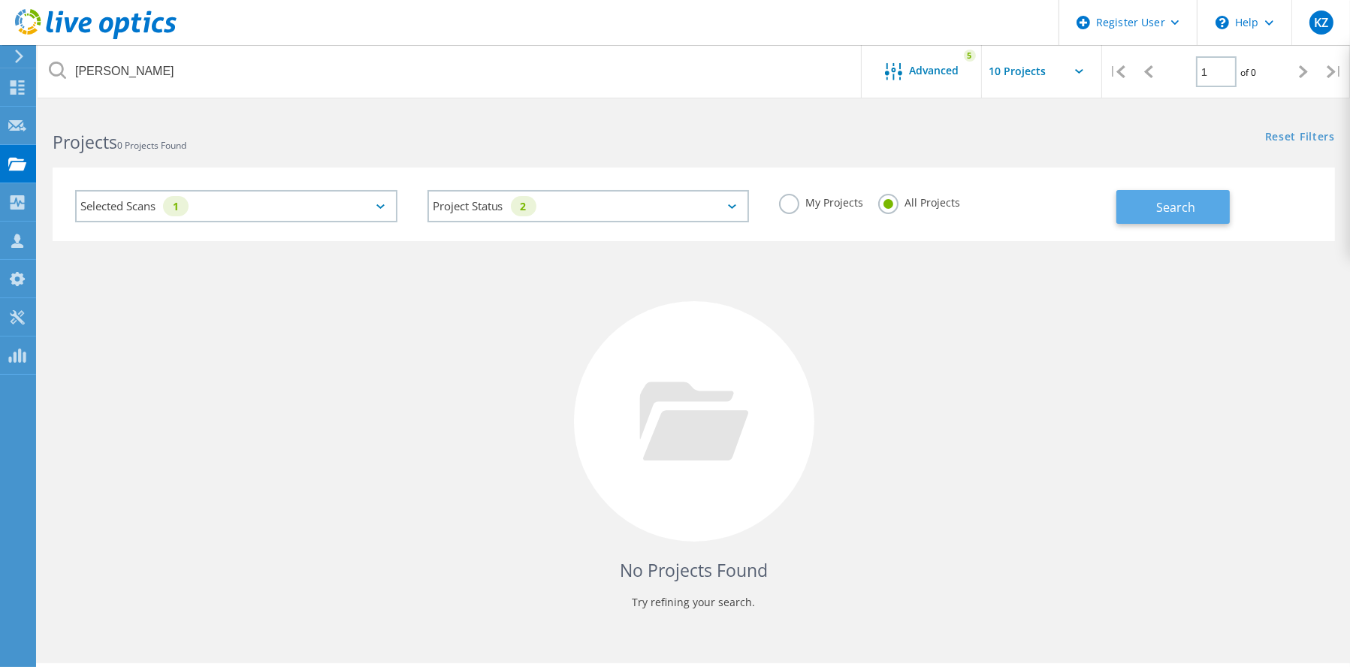
click at [1168, 208] on span "Search" at bounding box center [1175, 207] width 39 height 17
